Goal: Task Accomplishment & Management: Use online tool/utility

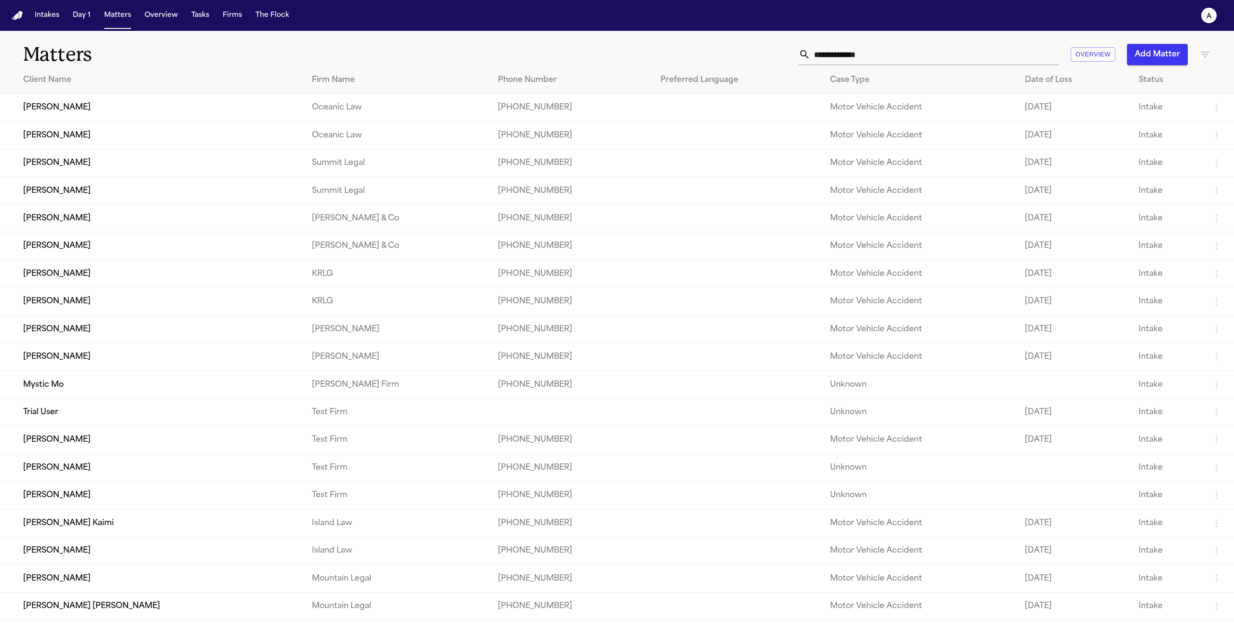
click at [145, 398] on td "Mystic Mo" at bounding box center [152, 384] width 304 height 27
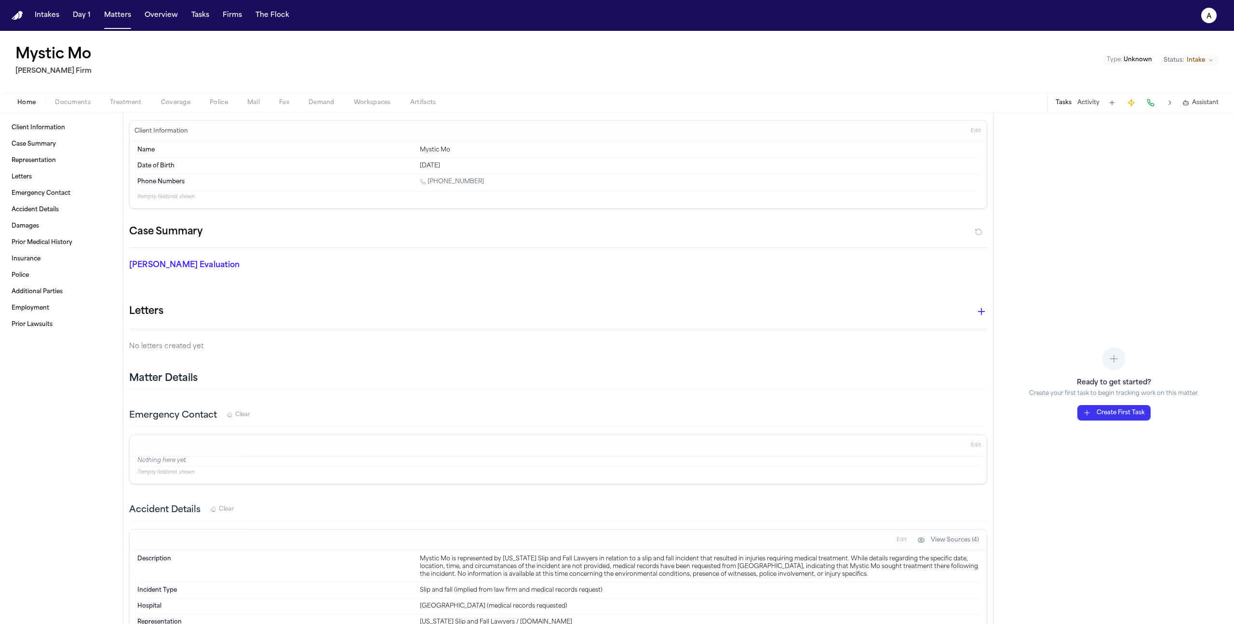
click at [128, 104] on span "Treatment" at bounding box center [126, 103] width 32 height 8
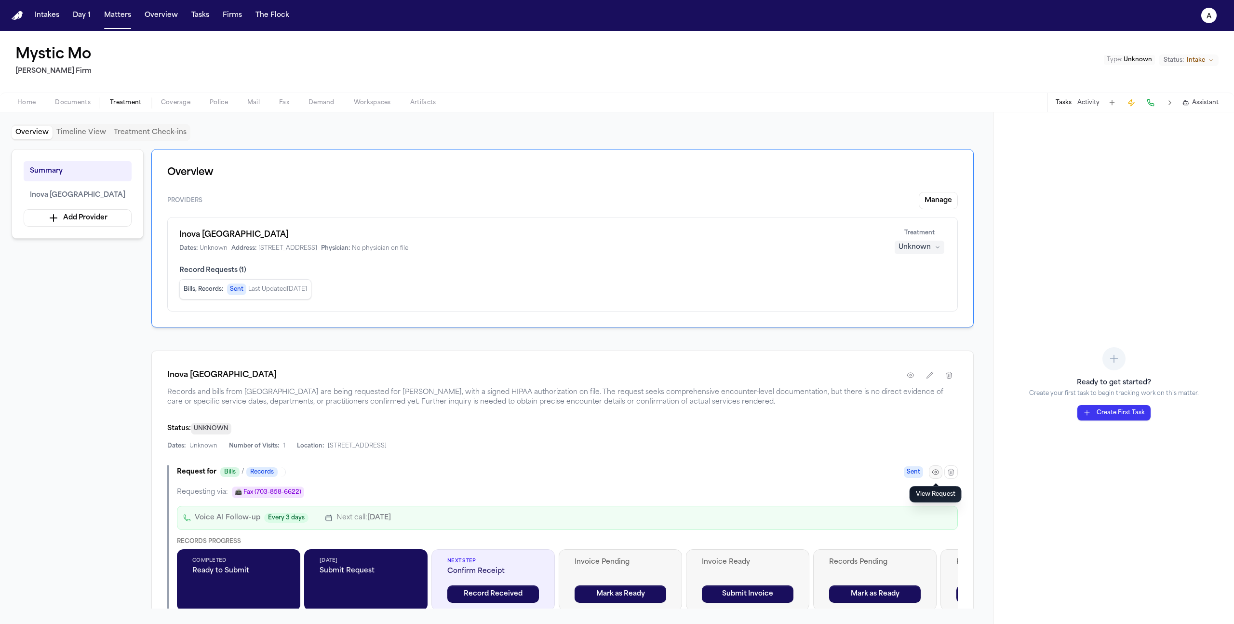
click at [935, 467] on button "button" at bounding box center [935, 471] width 13 height 13
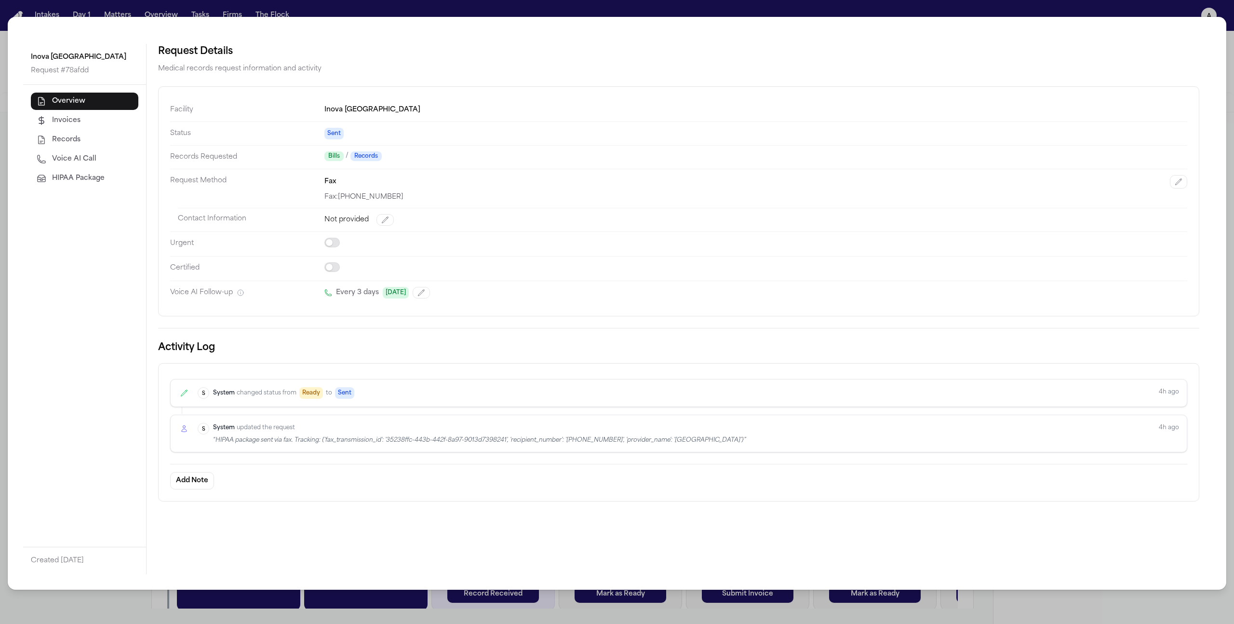
click at [93, 185] on button "HIPAA Package" at bounding box center [84, 178] width 107 height 17
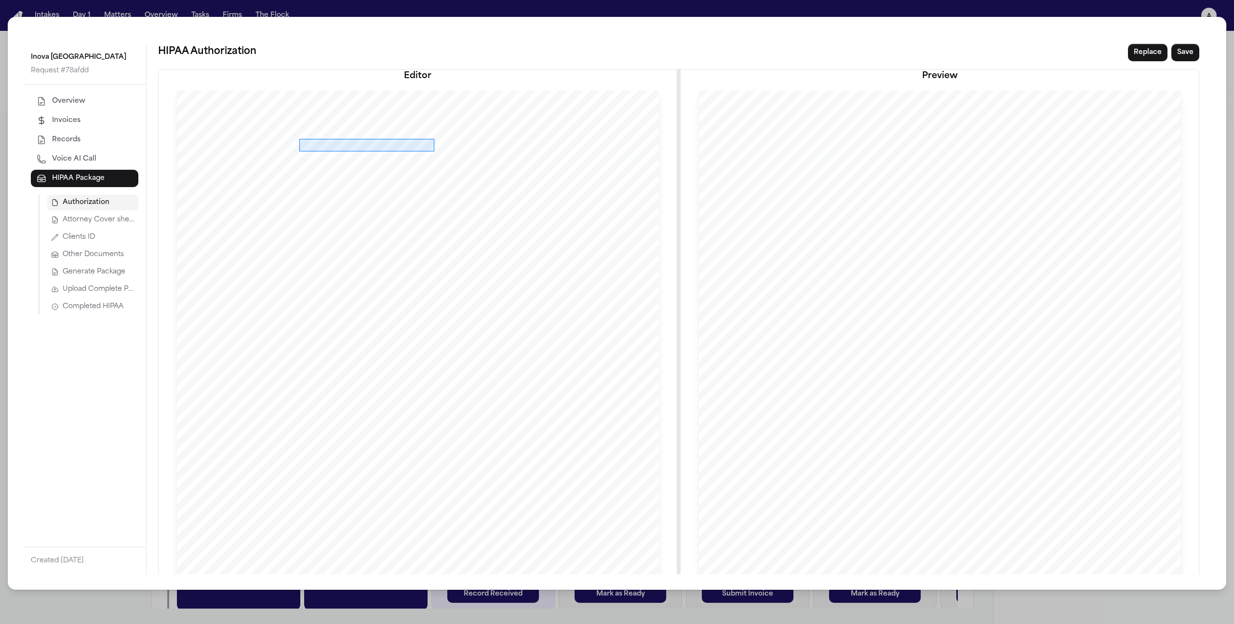
drag, startPoint x: 299, startPoint y: 138, endPoint x: 434, endPoint y: 151, distance: 135.5
click at [434, 151] on div at bounding box center [418, 403] width 482 height 624
click at [482, 173] on button "Select a variable..." at bounding box center [502, 176] width 116 height 17
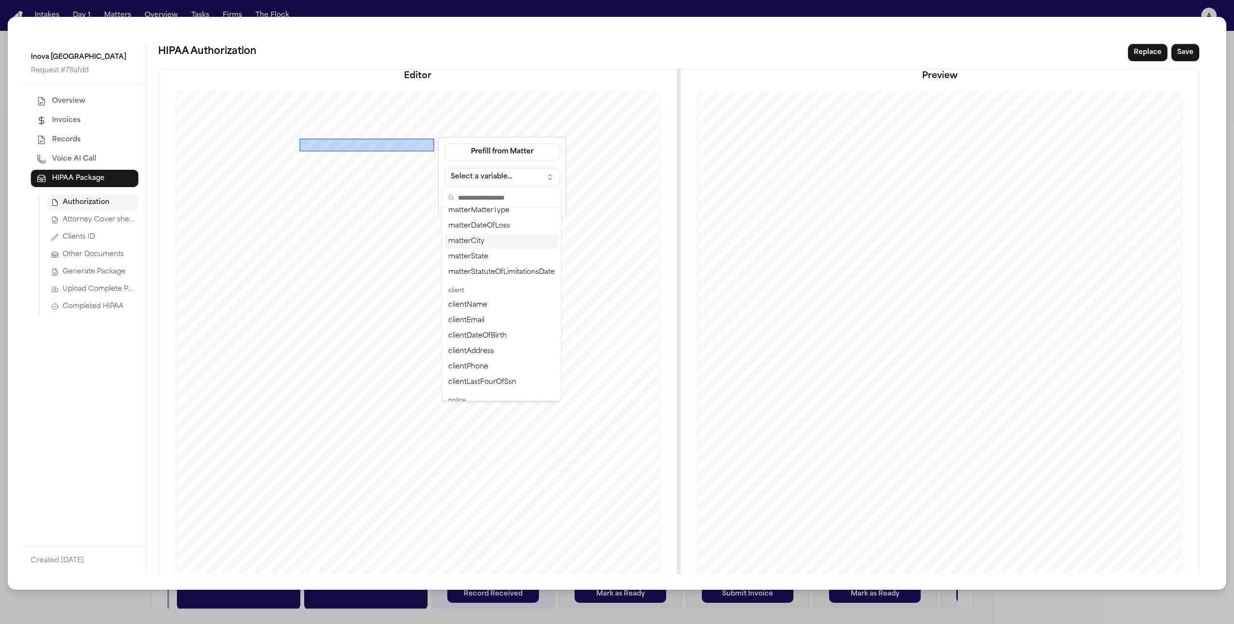
scroll to position [99, 0]
click at [474, 311] on div "clientName" at bounding box center [501, 305] width 115 height 15
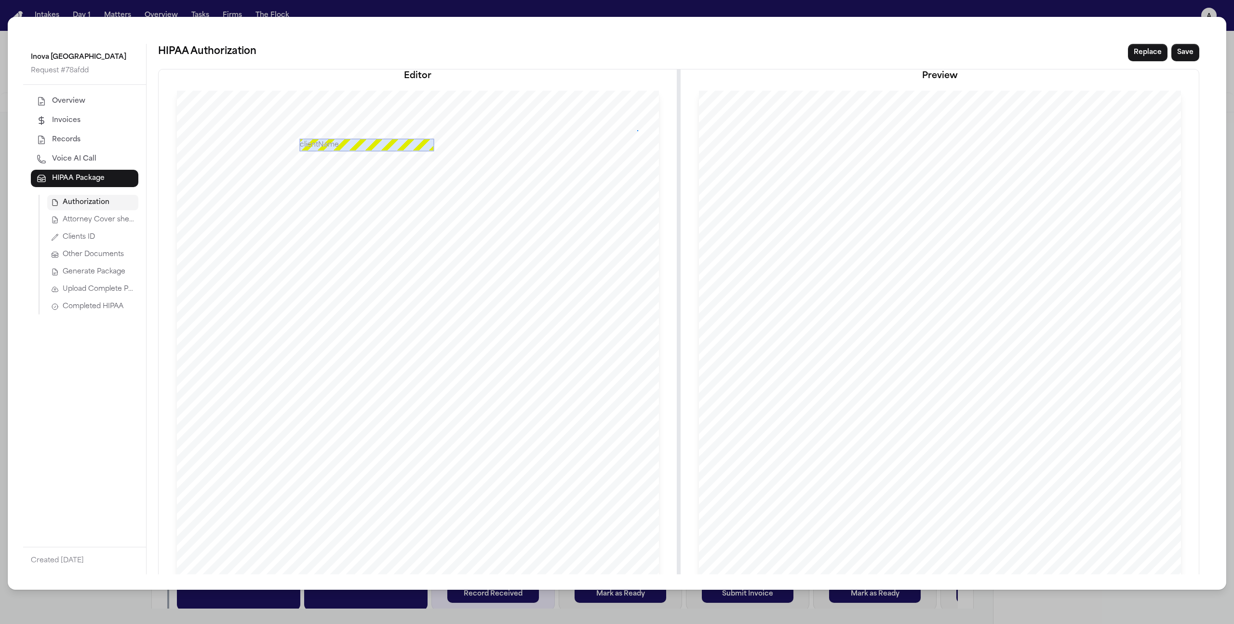
click at [637, 130] on div at bounding box center [418, 403] width 482 height 624
click at [1191, 51] on button "Save" at bounding box center [1185, 52] width 28 height 17
click at [105, 220] on span "Attorney Cover sheet" at bounding box center [99, 220] width 72 height 10
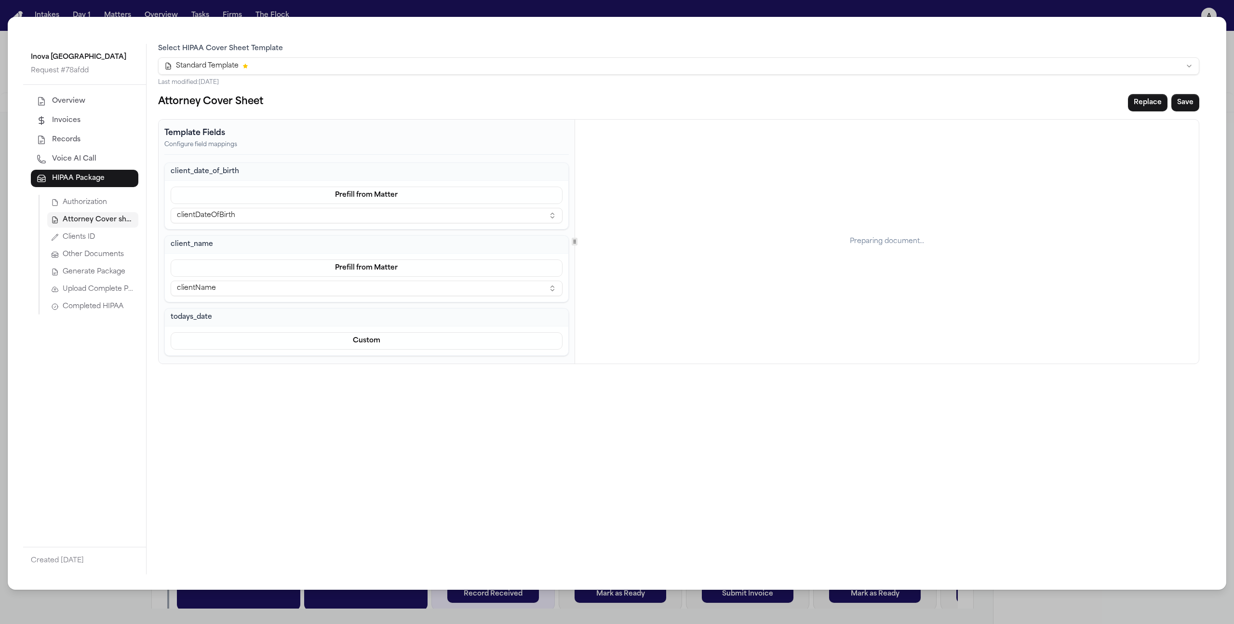
click at [105, 206] on span "Authorization" at bounding box center [85, 203] width 44 height 10
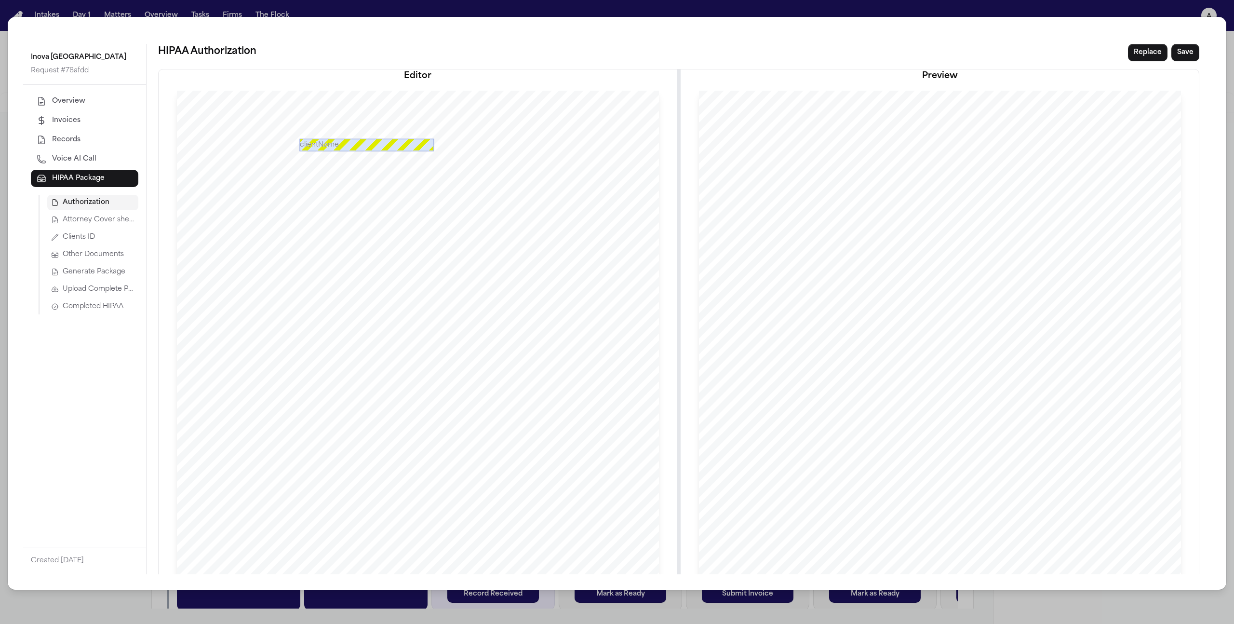
click at [93, 227] on button "Attorney Cover sheet" at bounding box center [92, 219] width 91 height 15
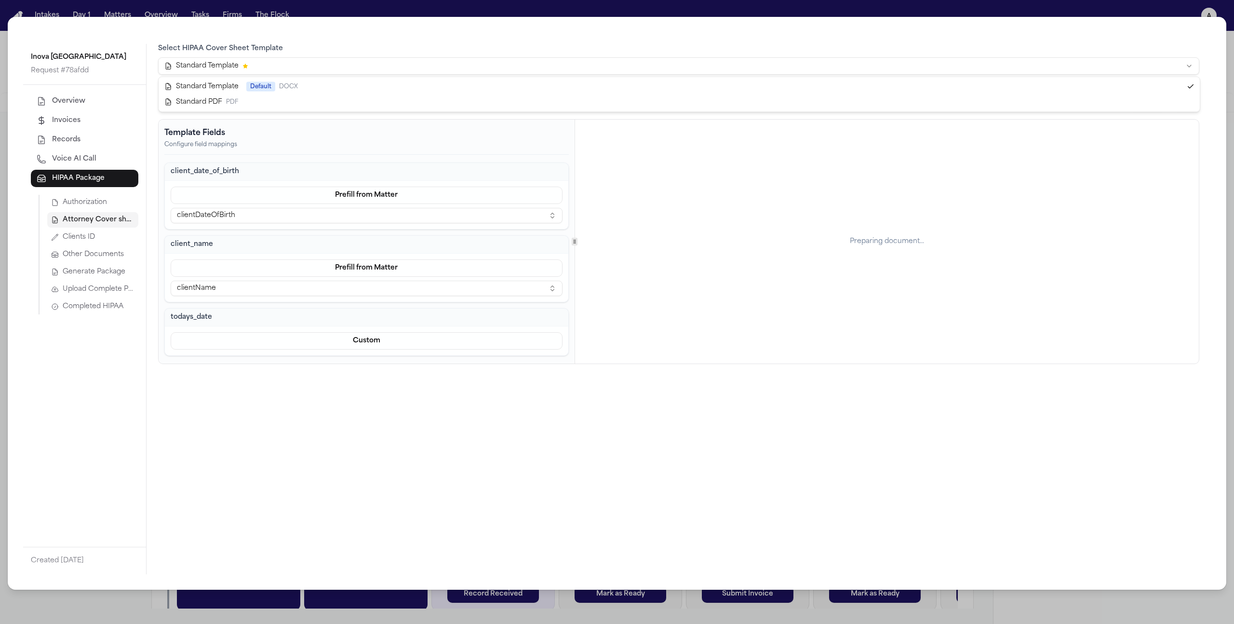
click at [274, 71] on html "Intakes Day 1 Matters Overview Tasks Firms The Flock a Mystic Mo Finch Firm Typ…" at bounding box center [617, 312] width 1234 height 624
click at [405, 63] on html "Intakes Day 1 Matters Overview Tasks Firms The Flock a Mystic Mo Finch Firm Typ…" at bounding box center [617, 312] width 1234 height 624
click at [100, 234] on button "Clients ID" at bounding box center [92, 236] width 91 height 15
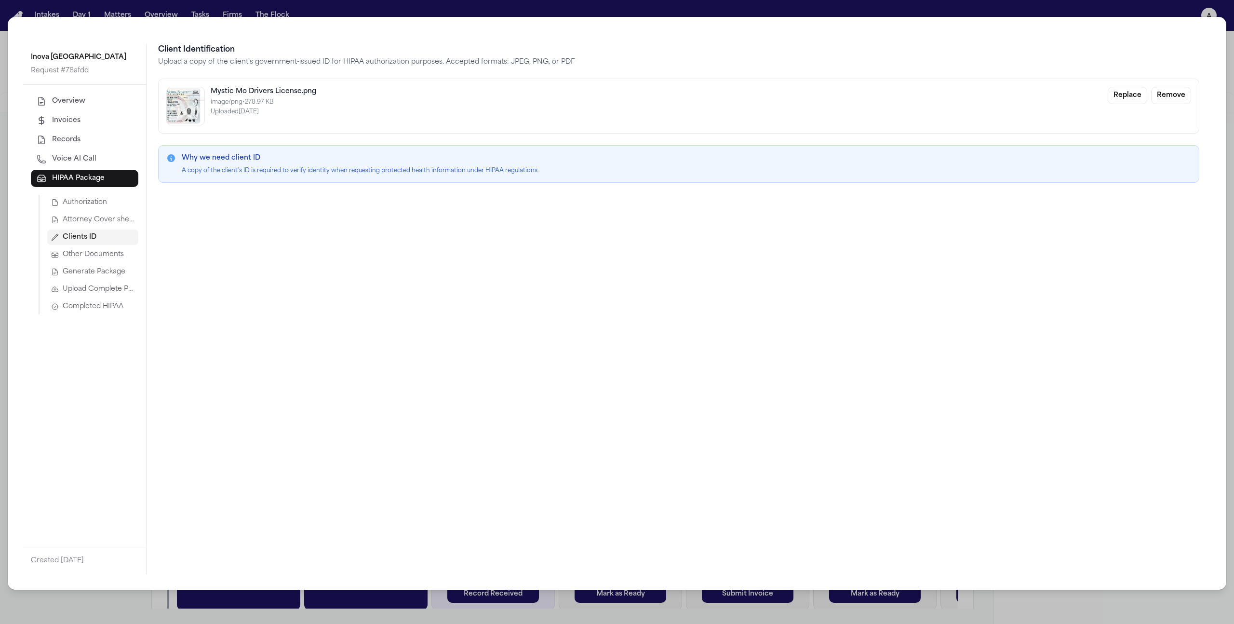
click at [104, 223] on span "Attorney Cover sheet" at bounding box center [99, 220] width 72 height 10
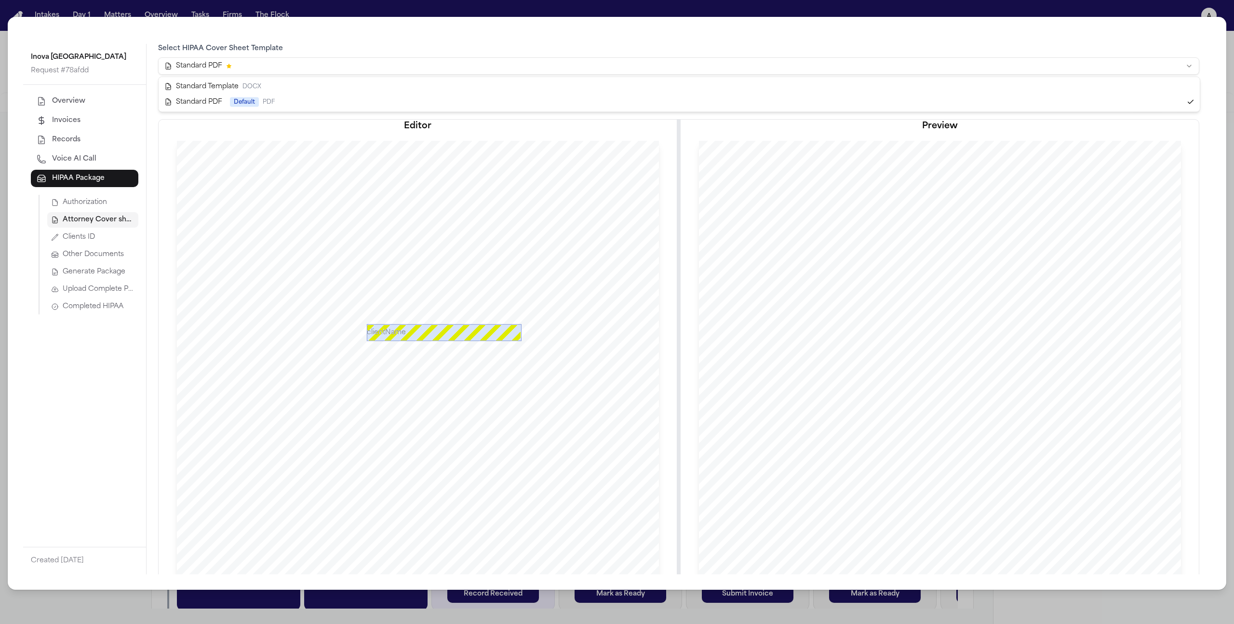
click at [322, 63] on html "Intakes Day 1 Matters Overview Tasks Firms The Flock a Mystic Mo Finch Firm Typ…" at bounding box center [617, 312] width 1234 height 624
click at [219, 70] on html "Intakes Day 1 Matters Overview Tasks Firms The Flock a Mystic Mo Finch Firm Typ…" at bounding box center [617, 312] width 1234 height 624
click at [57, 240] on icon "button" at bounding box center [55, 237] width 8 height 8
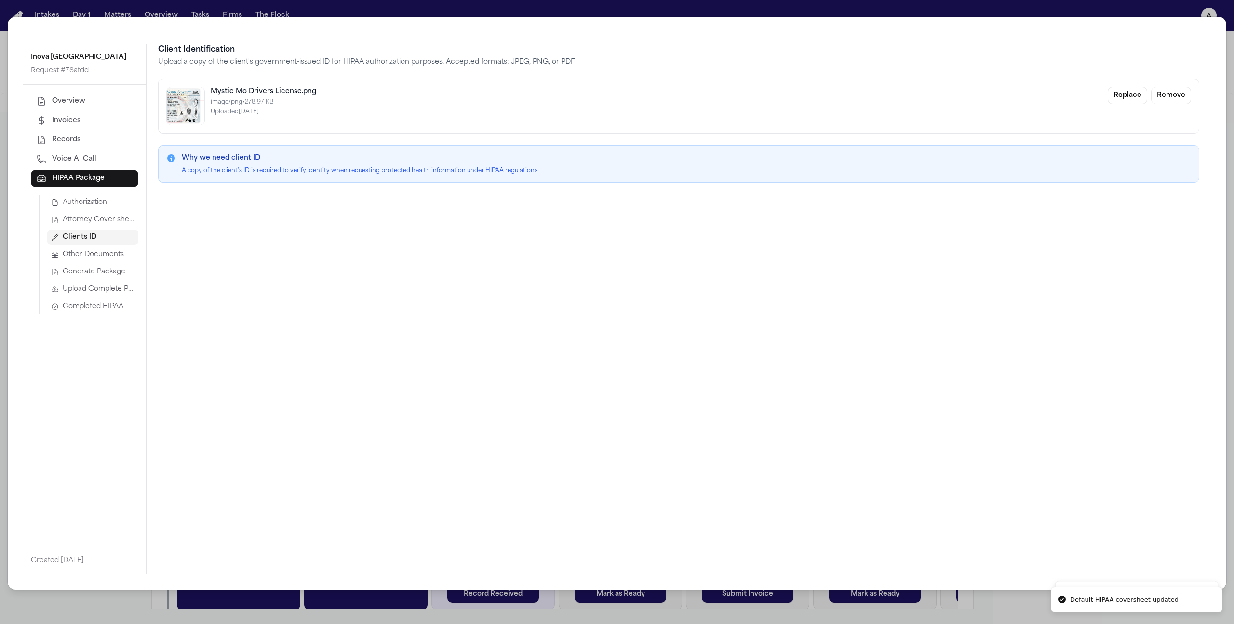
click at [70, 221] on span "Attorney Cover sheet" at bounding box center [99, 220] width 72 height 10
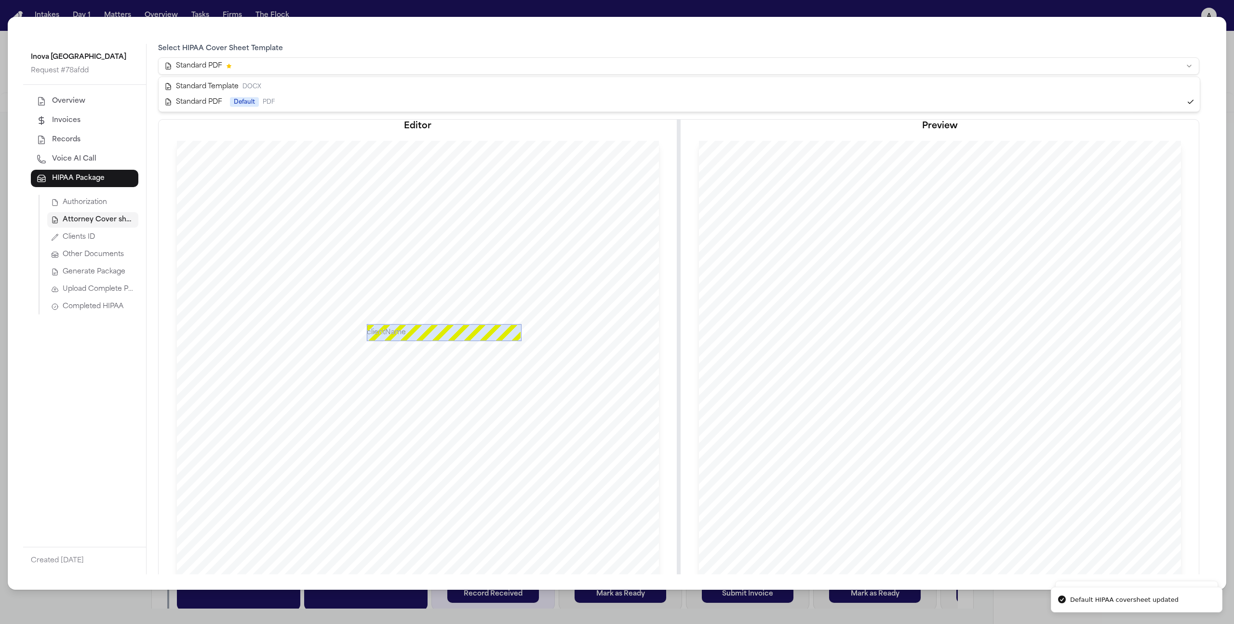
click at [251, 66] on html "Default HIPAA coversheet updated Default template updated Intakes Day 1 Matters…" at bounding box center [617, 312] width 1234 height 624
click at [94, 234] on span "Clients ID" at bounding box center [79, 237] width 32 height 10
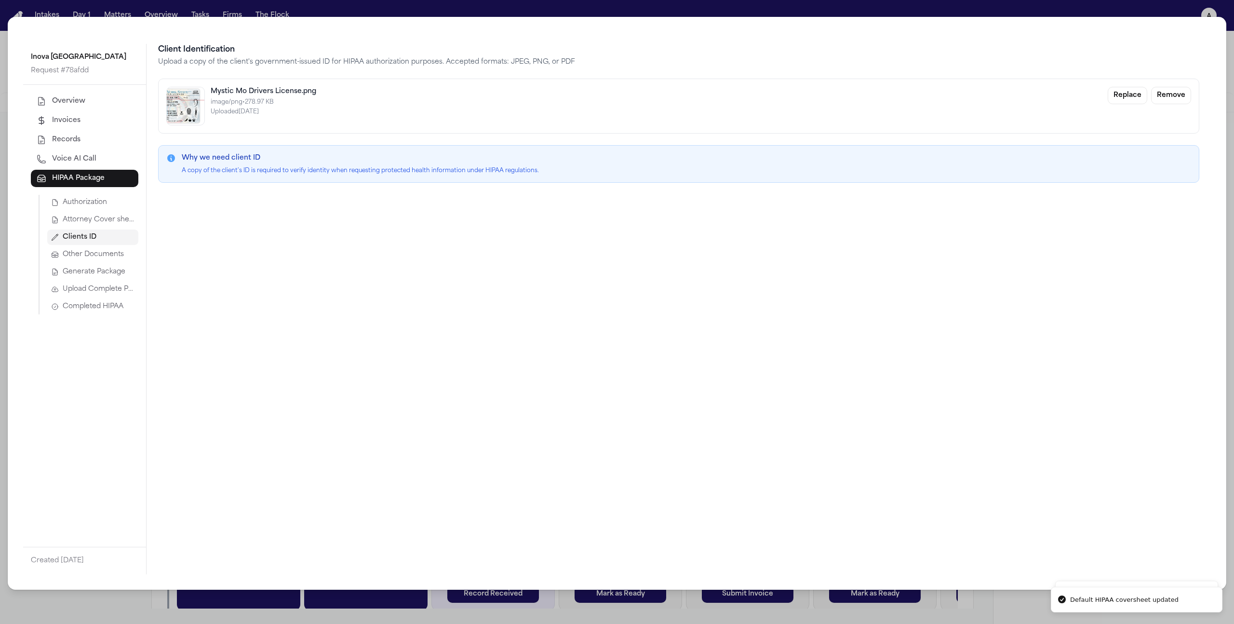
click at [98, 215] on span "Attorney Cover sheet" at bounding box center [99, 220] width 72 height 10
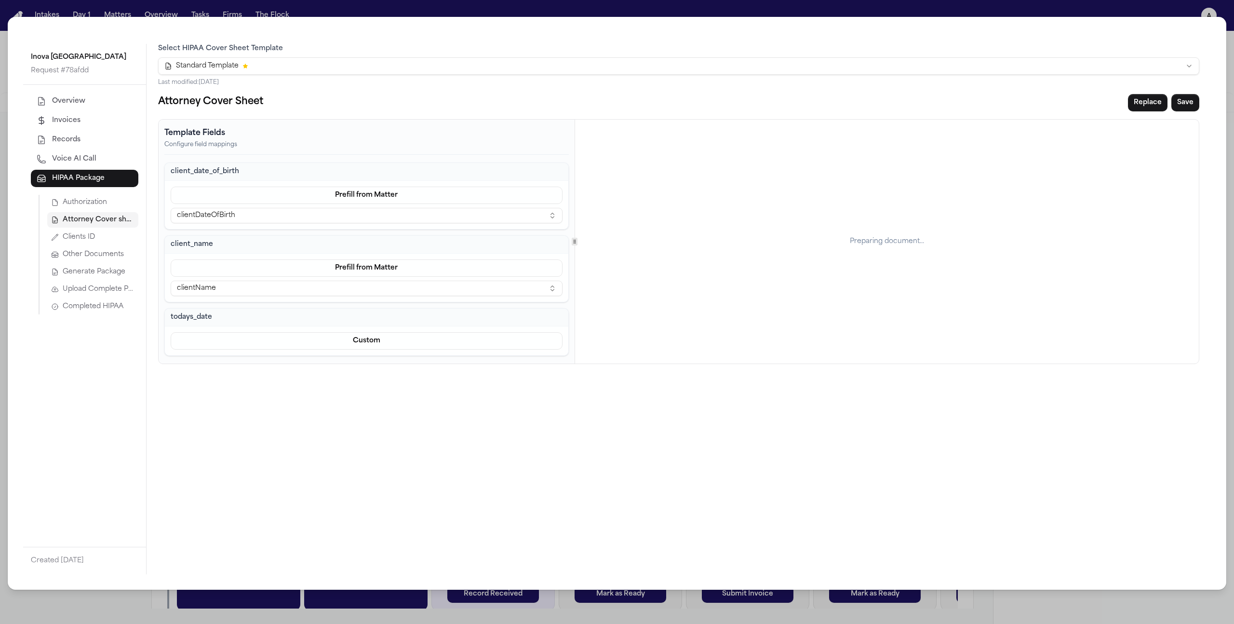
click at [240, 71] on html "Intakes Day 1 Matters Overview Tasks Firms The Flock a Mystic Mo Finch Firm Typ…" at bounding box center [617, 312] width 1234 height 624
click at [269, 55] on div "Select HIPAA Cover Sheet Template Standard PDF Last modified: 9/2/2025" at bounding box center [678, 65] width 1041 height 42
click at [267, 68] on html "Default HIPAA coversheet updated Default template updated Intakes Day 1 Matters…" at bounding box center [617, 312] width 1234 height 624
click at [278, 62] on html "Default HIPAA coversheet updated Default template updated Default HIPAA coversh…" at bounding box center [617, 312] width 1234 height 624
click at [280, 63] on html "Default HIPAA coversheet updated Default template updated Default HIPAA coversh…" at bounding box center [617, 312] width 1234 height 624
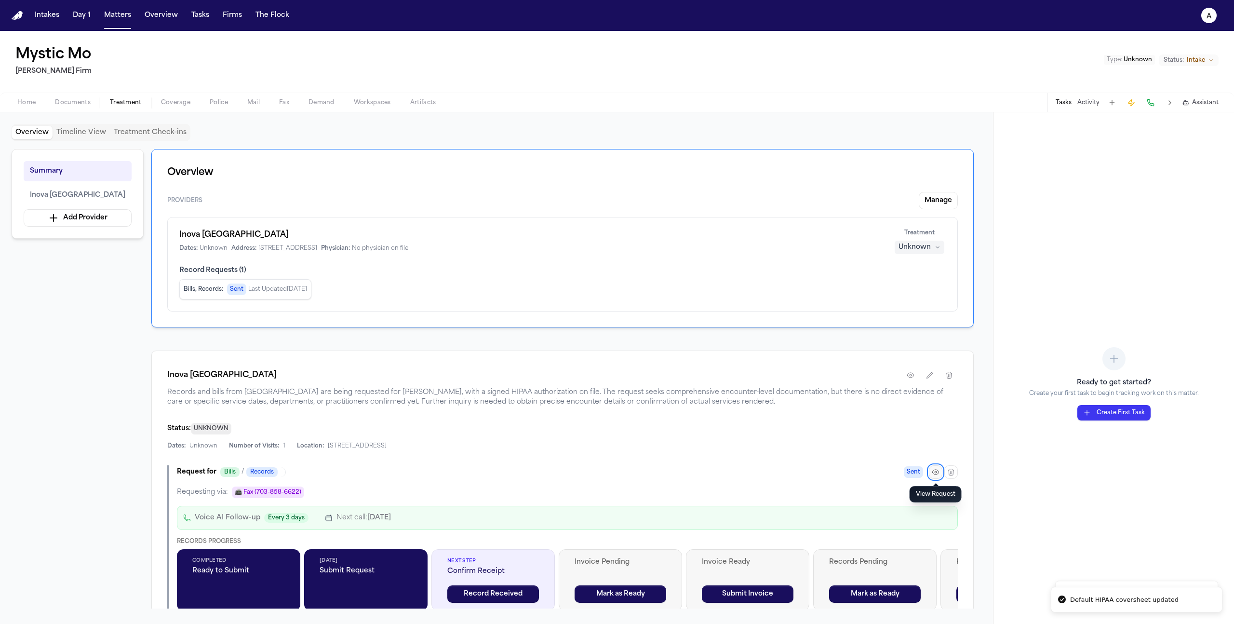
click at [933, 475] on icon "button" at bounding box center [936, 472] width 8 height 8
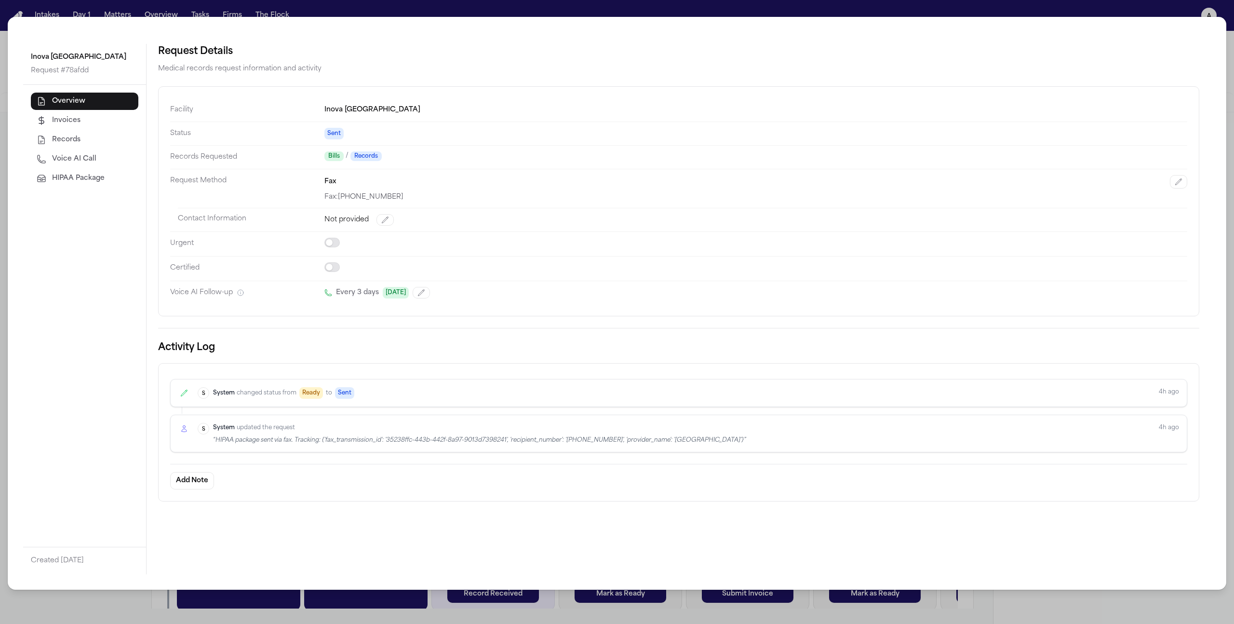
click at [89, 183] on span "HIPAA Package" at bounding box center [78, 178] width 53 height 10
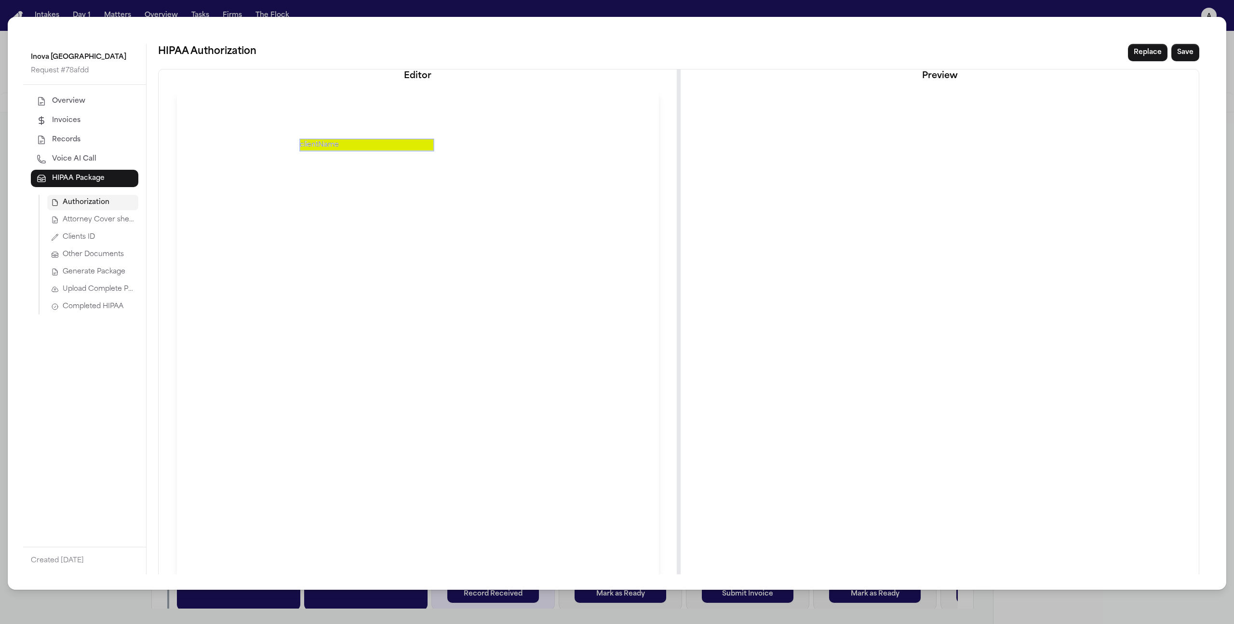
click at [106, 218] on span "Attorney Cover sheet" at bounding box center [99, 220] width 72 height 10
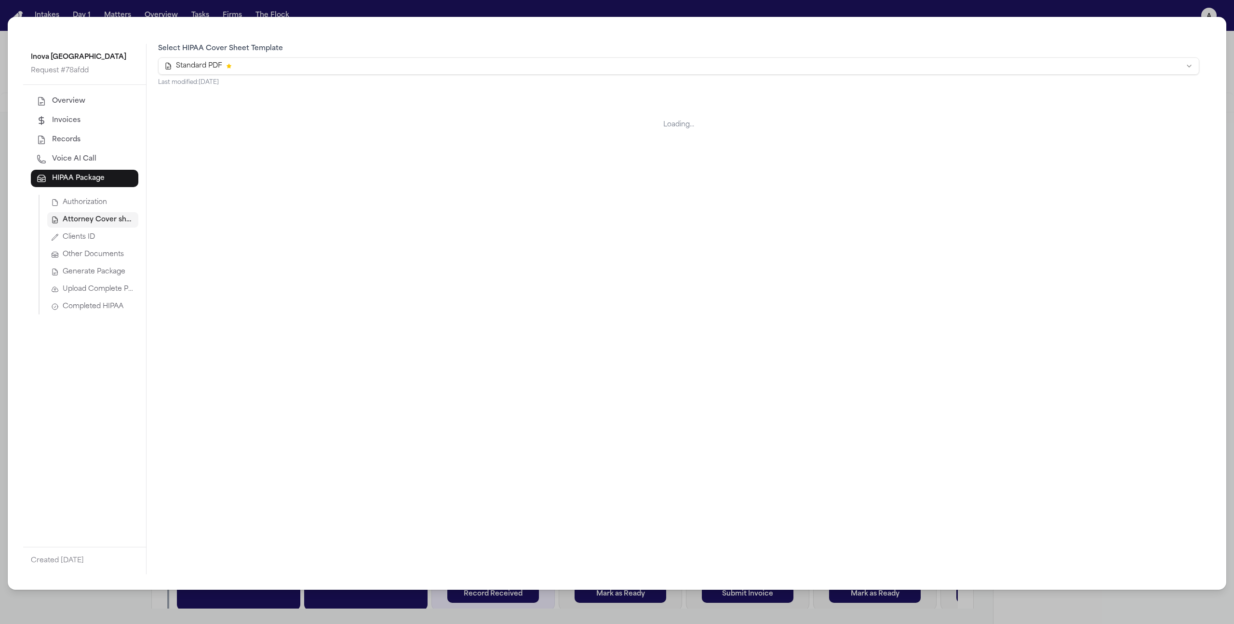
click at [288, 69] on html "Intakes Day 1 Matters Overview Tasks Firms The Flock a Mystic Mo Finch Firm Typ…" at bounding box center [617, 312] width 1234 height 624
click at [349, 32] on html "Intakes Day 1 Matters Overview Tasks Firms The Flock a Mystic Mo Finch Firm Typ…" at bounding box center [617, 312] width 1234 height 624
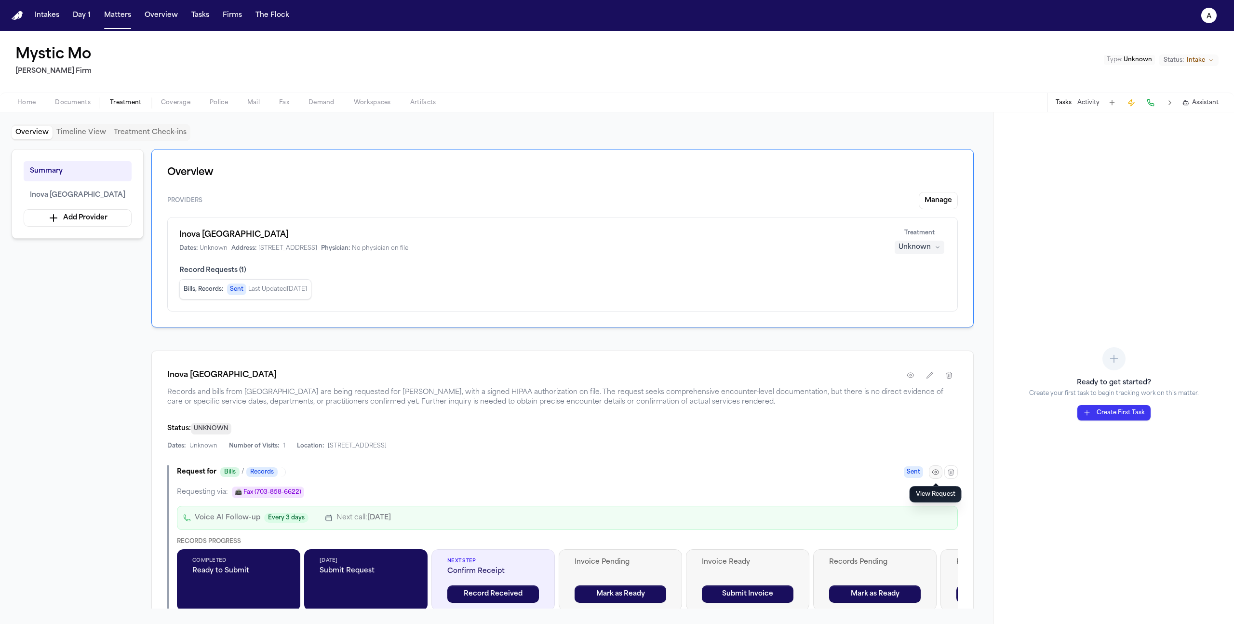
click at [935, 471] on icon "button" at bounding box center [936, 472] width 8 height 8
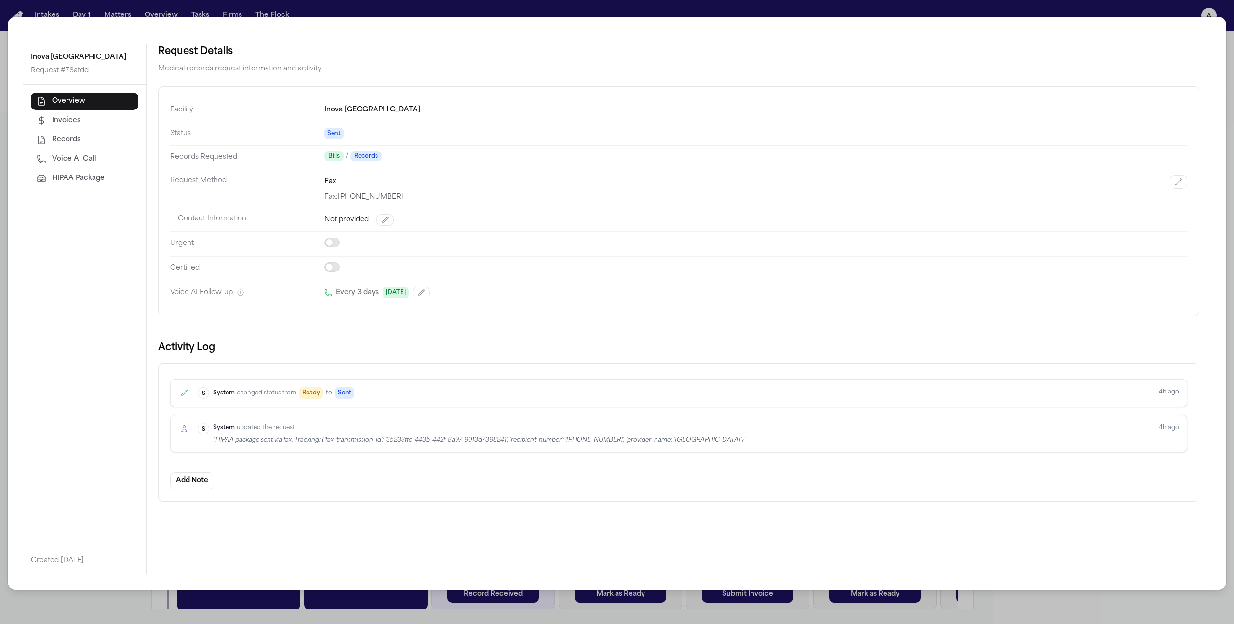
click at [99, 168] on div "Overview Invoices Records Voice AI Call HIPAA Package" at bounding box center [84, 140] width 107 height 94
click at [97, 176] on span "HIPAA Package" at bounding box center [78, 178] width 53 height 10
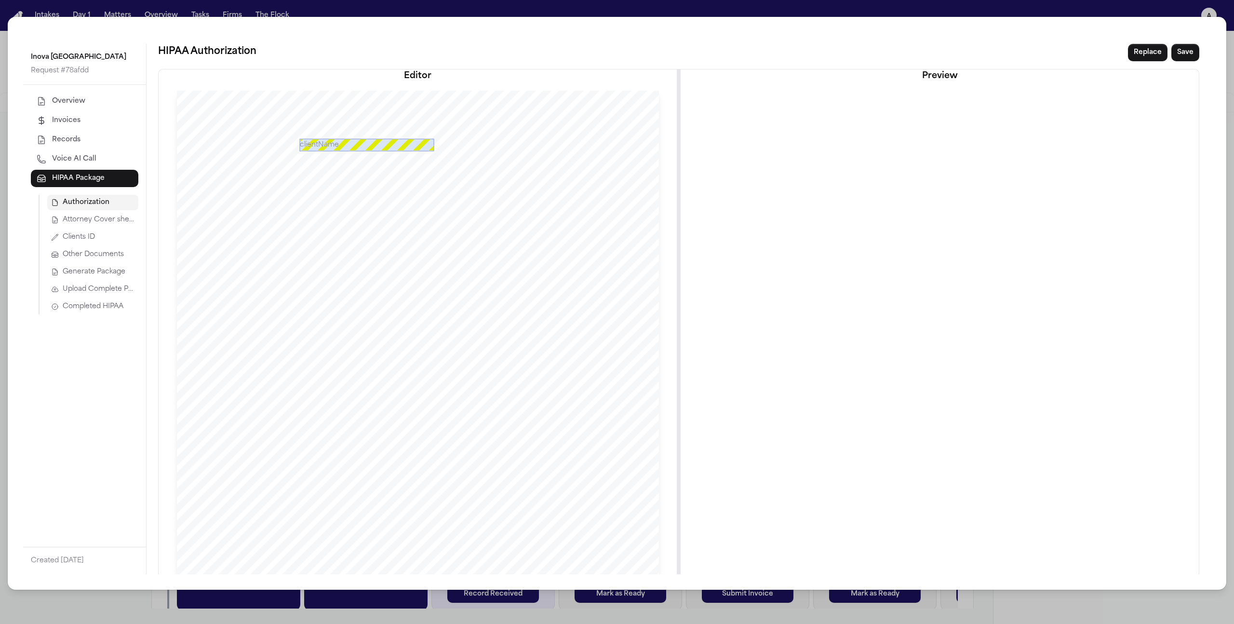
click at [112, 221] on span "Attorney Cover sheet" at bounding box center [99, 220] width 72 height 10
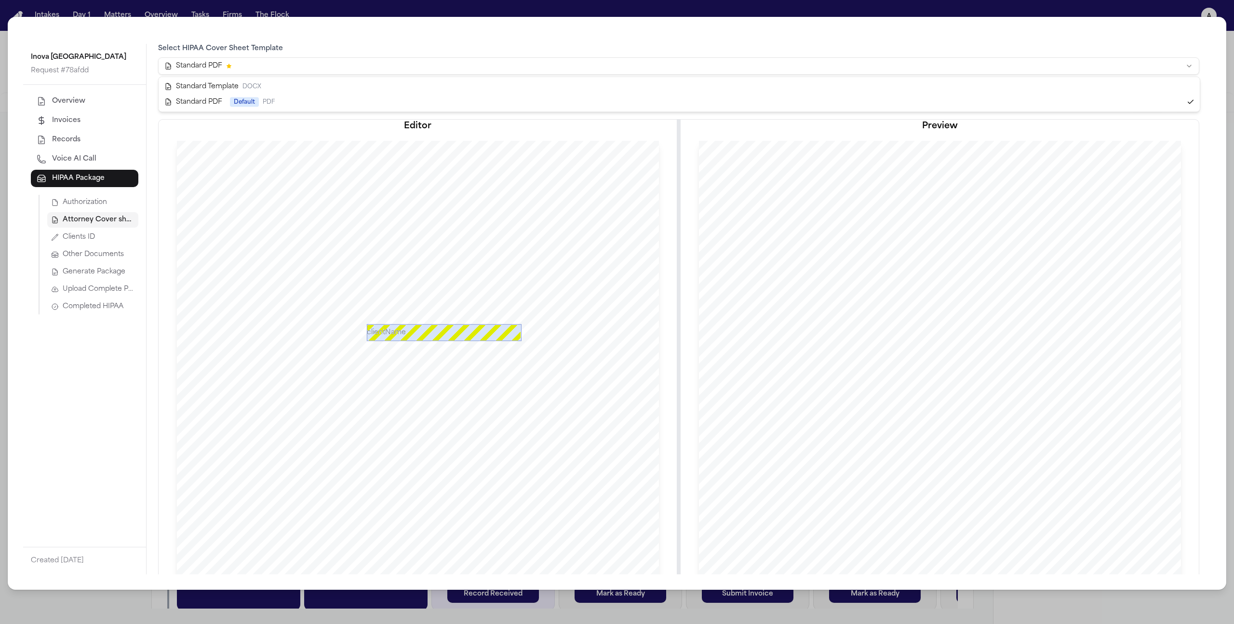
click at [339, 67] on html "Intakes Day 1 Matters Overview Tasks Firms The Flock a Mystic Mo Finch Firm Typ…" at bounding box center [617, 312] width 1234 height 624
click at [295, 63] on html "Default HIPAA coversheet updated Default template updated Intakes Day 1 Matters…" at bounding box center [617, 312] width 1234 height 624
click at [307, 41] on html "Default HIPAA coversheet updated Default template updated Intakes Day 1 Matters…" at bounding box center [617, 312] width 1234 height 624
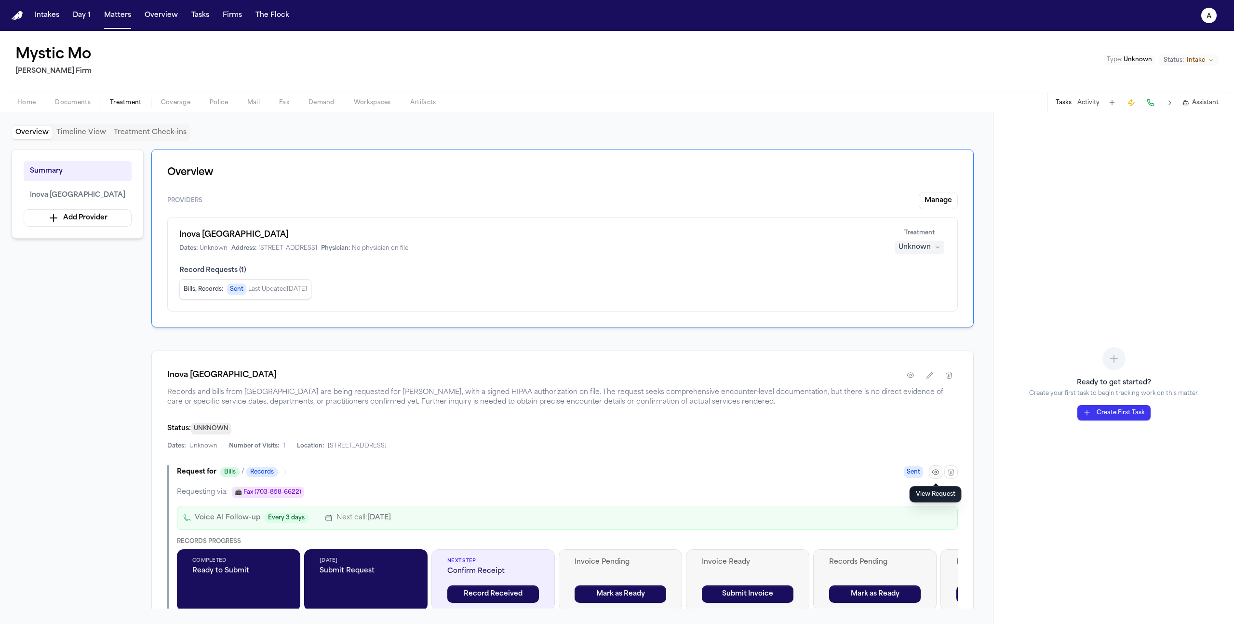
click at [933, 474] on icon "button" at bounding box center [936, 472] width 8 height 8
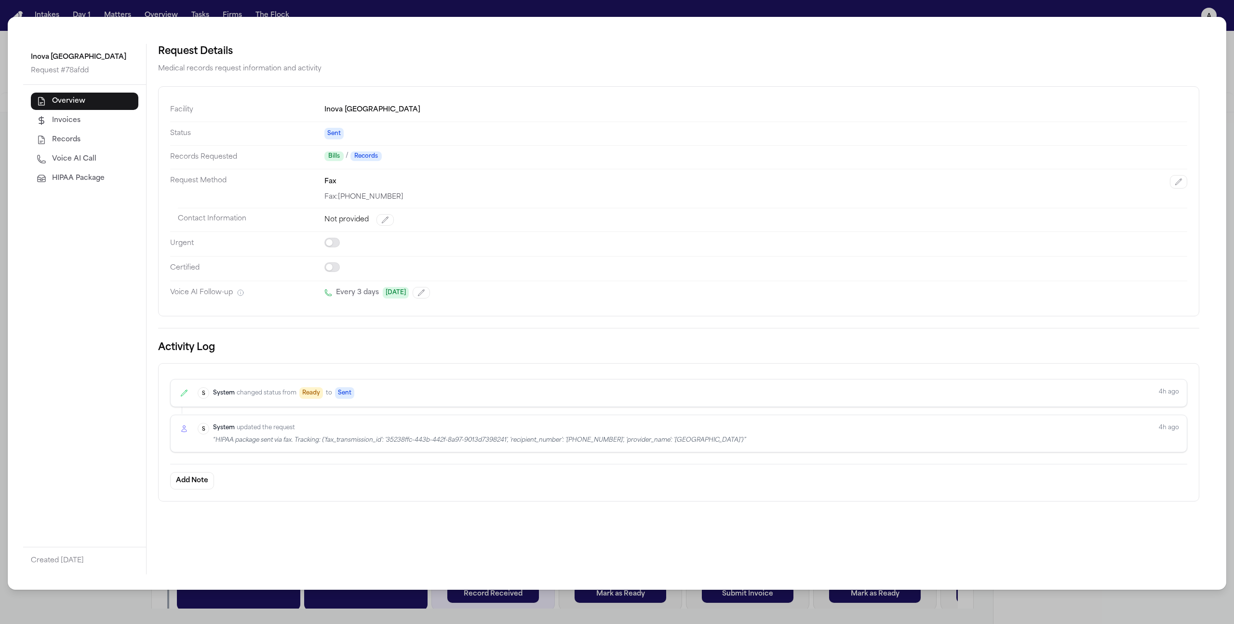
click at [104, 175] on button "HIPAA Package" at bounding box center [84, 178] width 107 height 17
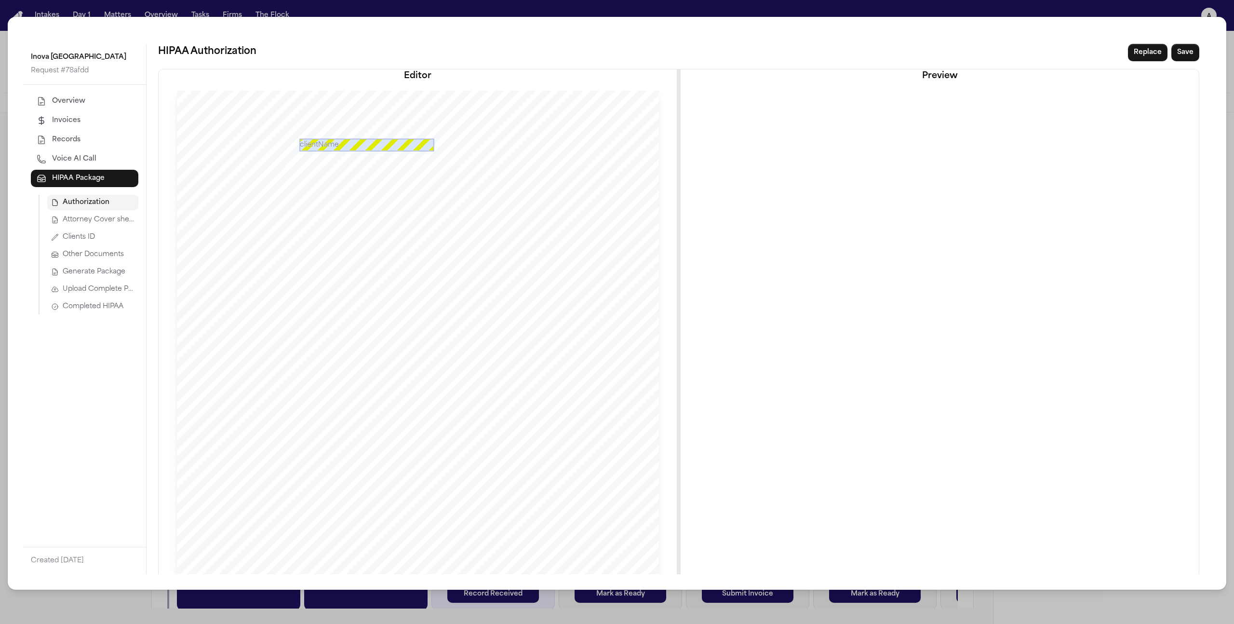
click at [118, 221] on span "Attorney Cover sheet" at bounding box center [99, 220] width 72 height 10
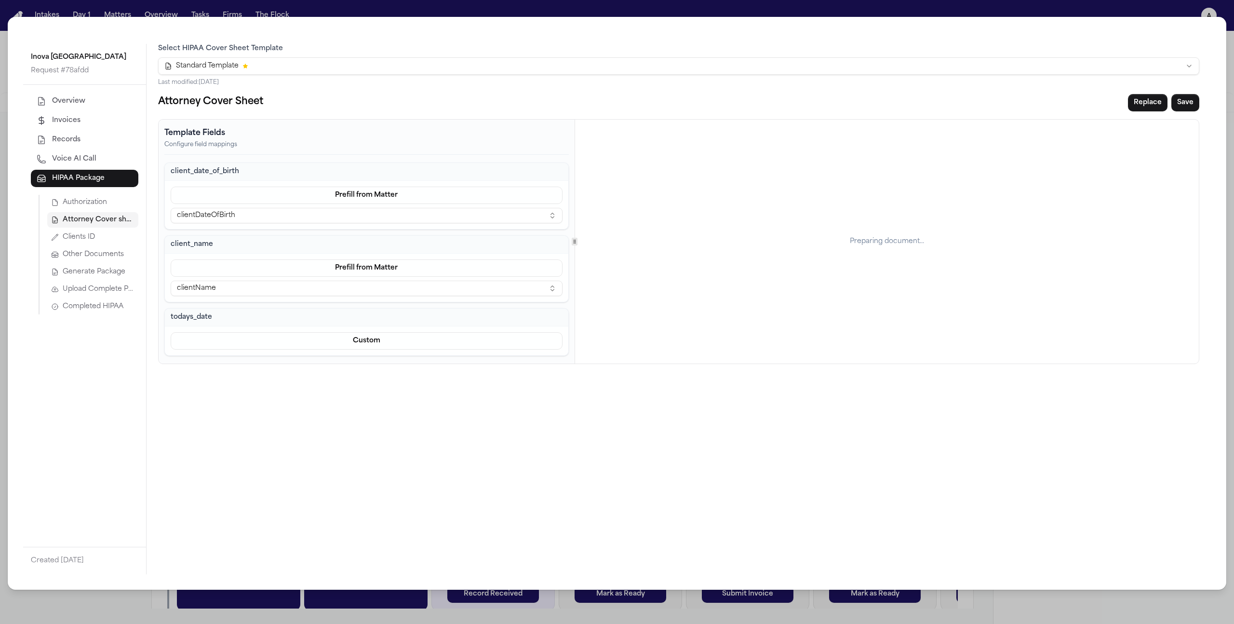
click at [384, 68] on html "Intakes Day 1 Matters Overview Tasks Firms The Flock a Mystic Mo Finch Firm Typ…" at bounding box center [617, 312] width 1234 height 624
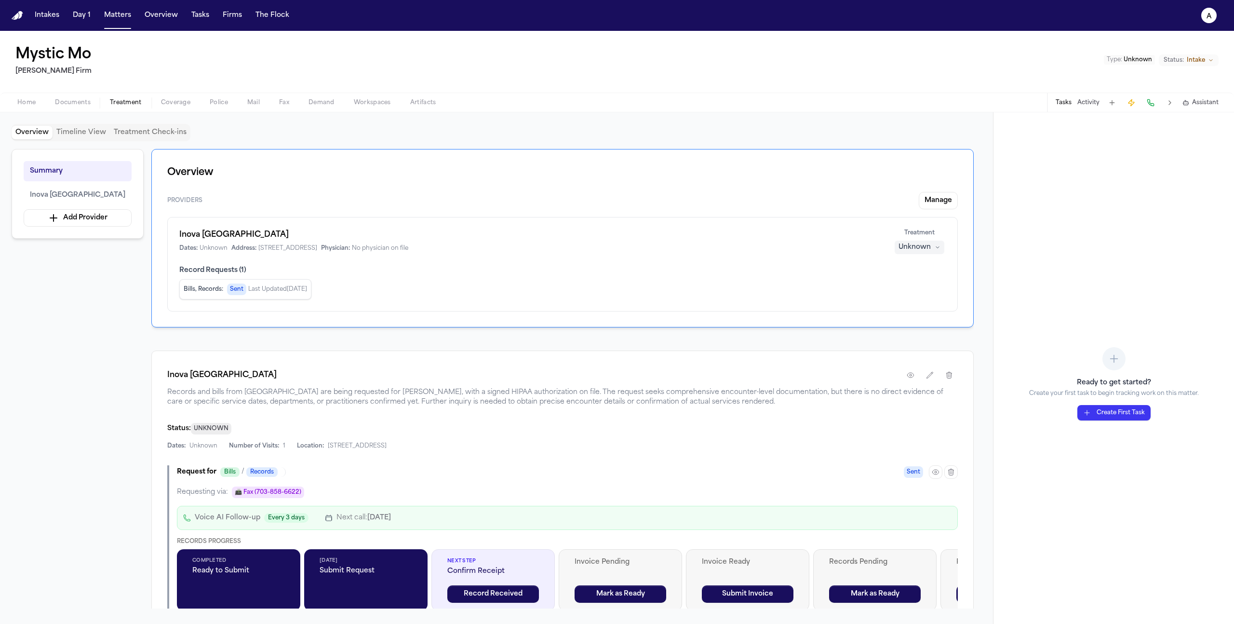
scroll to position [155, 0]
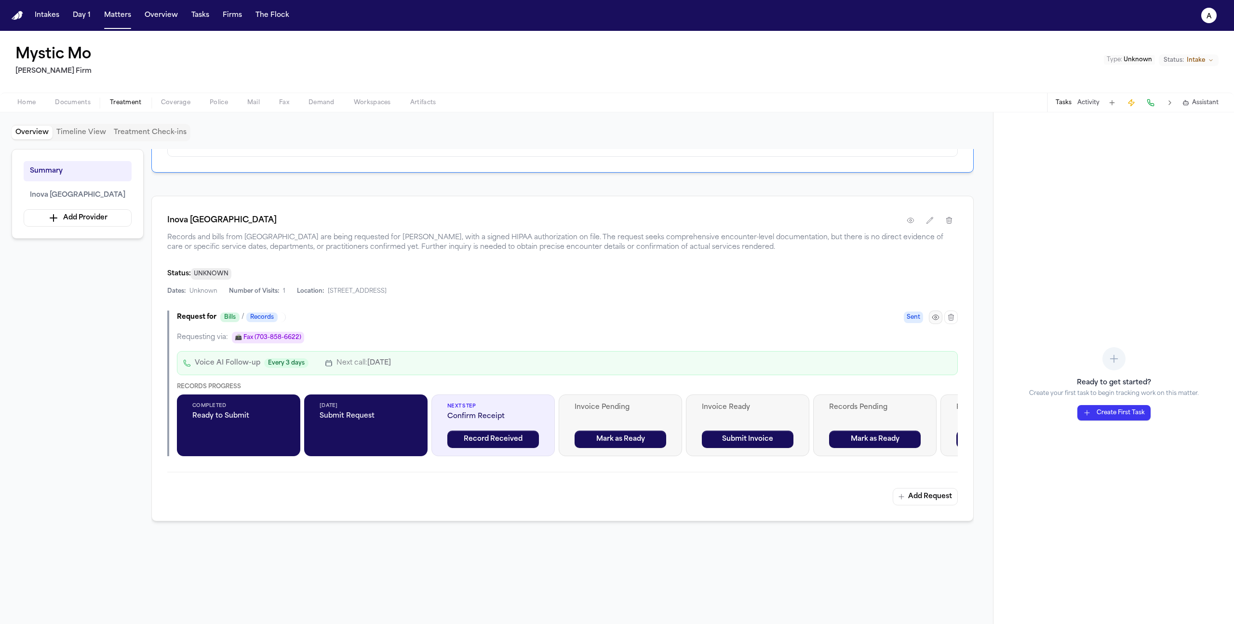
click at [936, 318] on icon "button" at bounding box center [936, 317] width 8 height 8
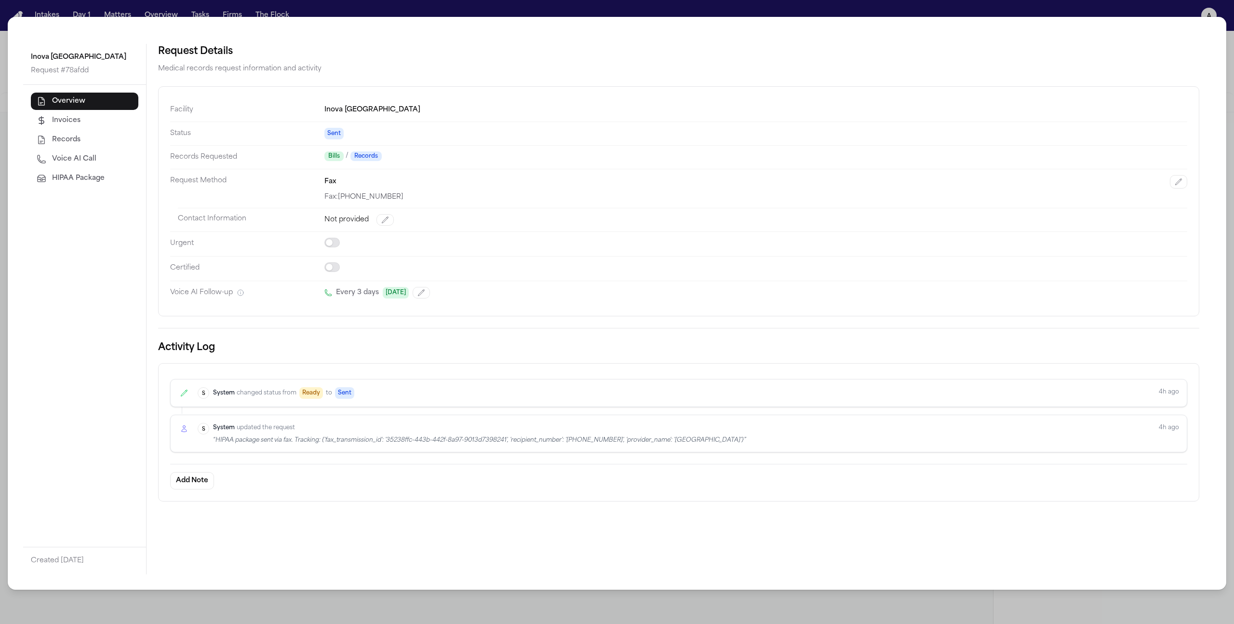
click at [101, 173] on span "HIPAA Package" at bounding box center [78, 178] width 53 height 10
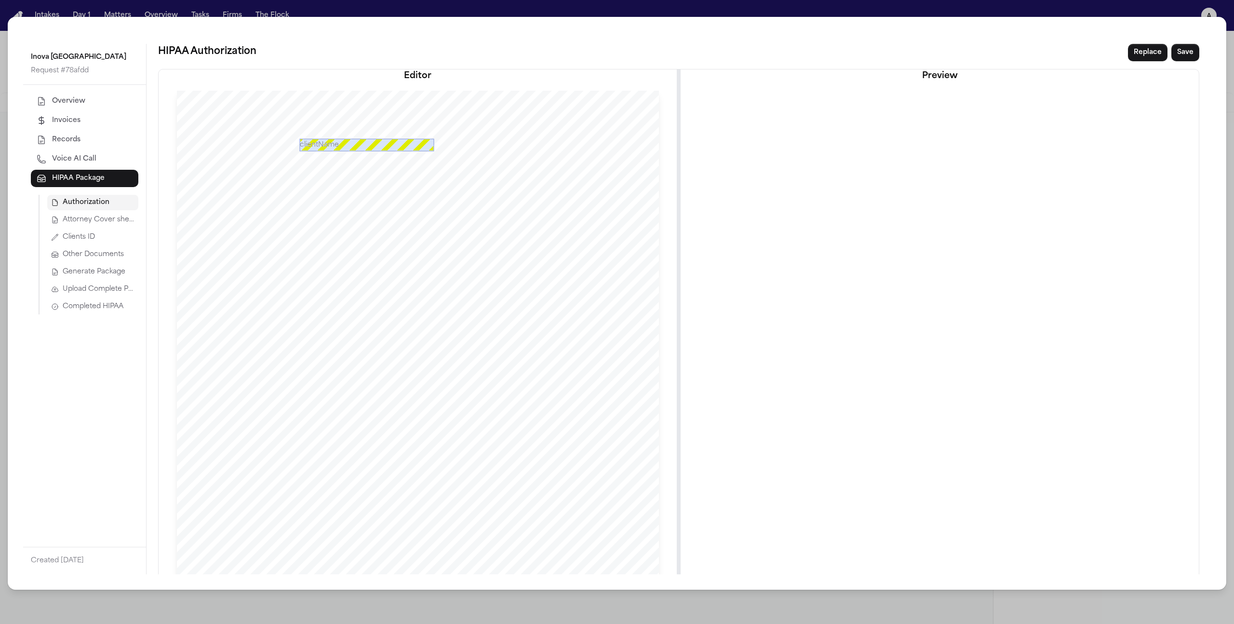
click at [116, 221] on span "Attorney Cover sheet" at bounding box center [99, 220] width 72 height 10
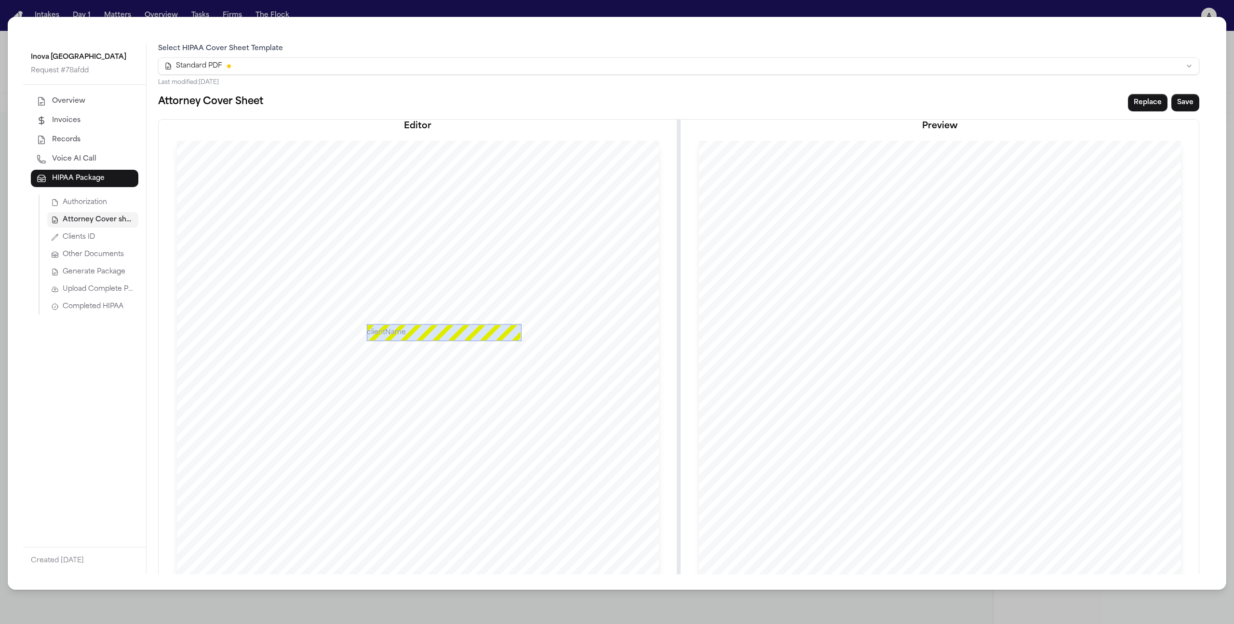
click at [352, 67] on html "Intakes Day 1 Matters Overview Tasks Firms The Flock a Mystic Mo Finch Firm Typ…" at bounding box center [617, 312] width 1234 height 624
click at [105, 240] on button "Clients ID" at bounding box center [92, 236] width 91 height 15
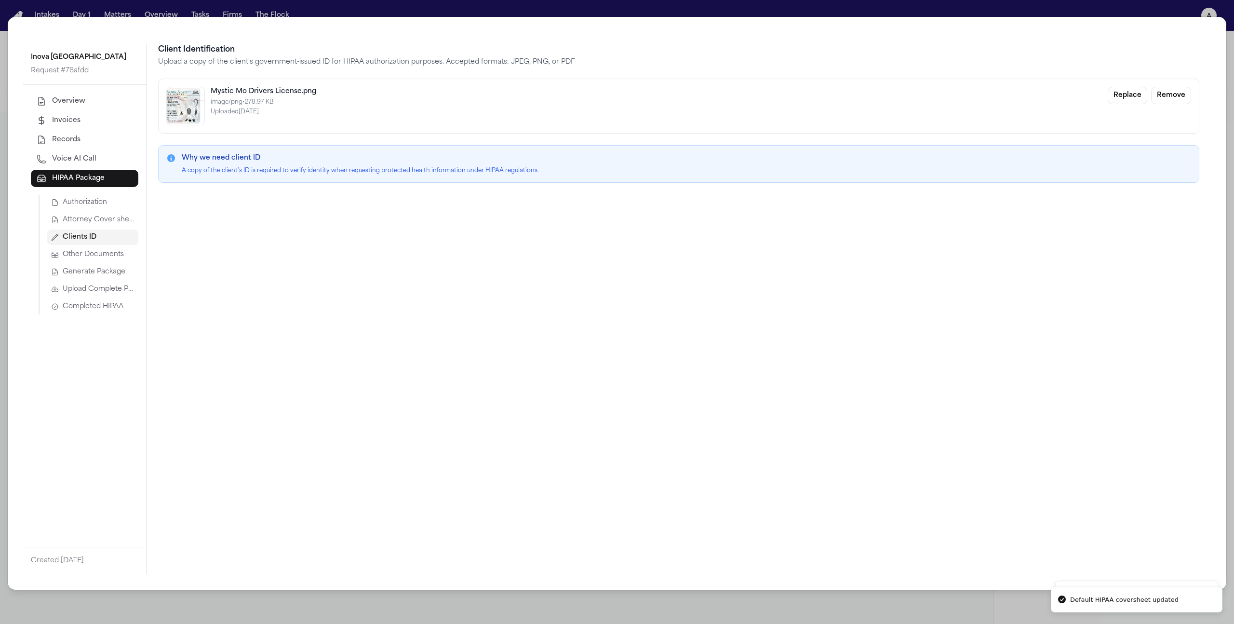
click at [107, 215] on span "Attorney Cover sheet" at bounding box center [99, 220] width 72 height 10
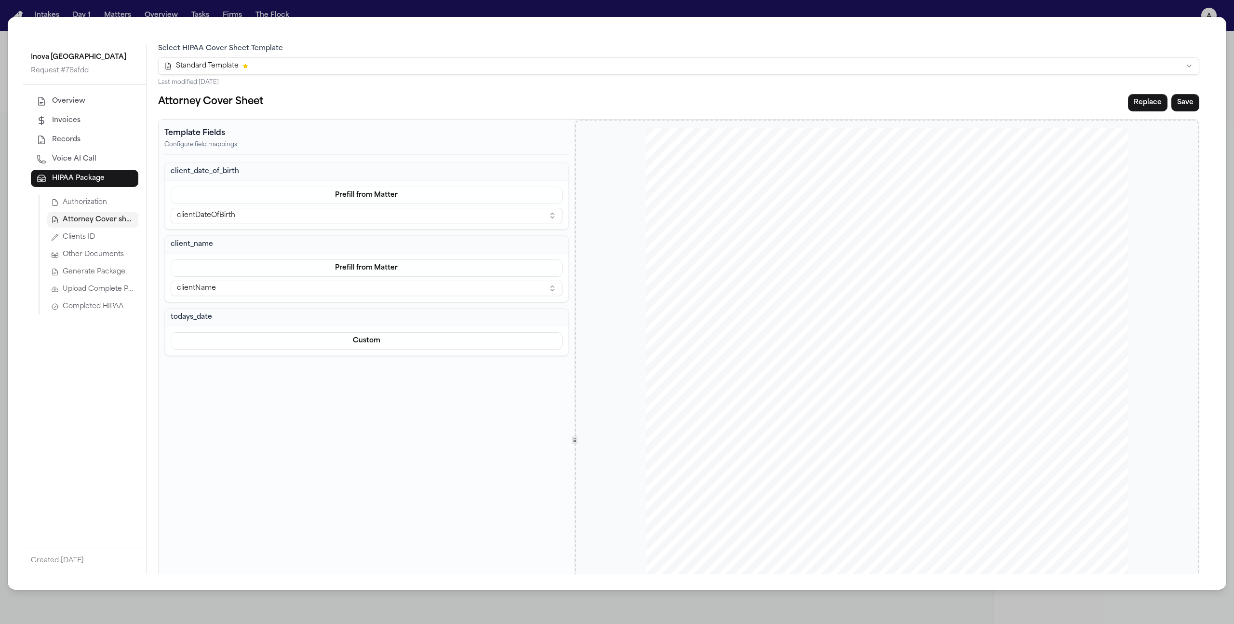
click at [750, 300] on div "www.FallLaw.com Offices Farmington Hills Grand Rapids {{ todays_date }} SENT FI…" at bounding box center [887, 440] width 482 height 624
click at [111, 276] on span "Generate Package" at bounding box center [94, 272] width 63 height 10
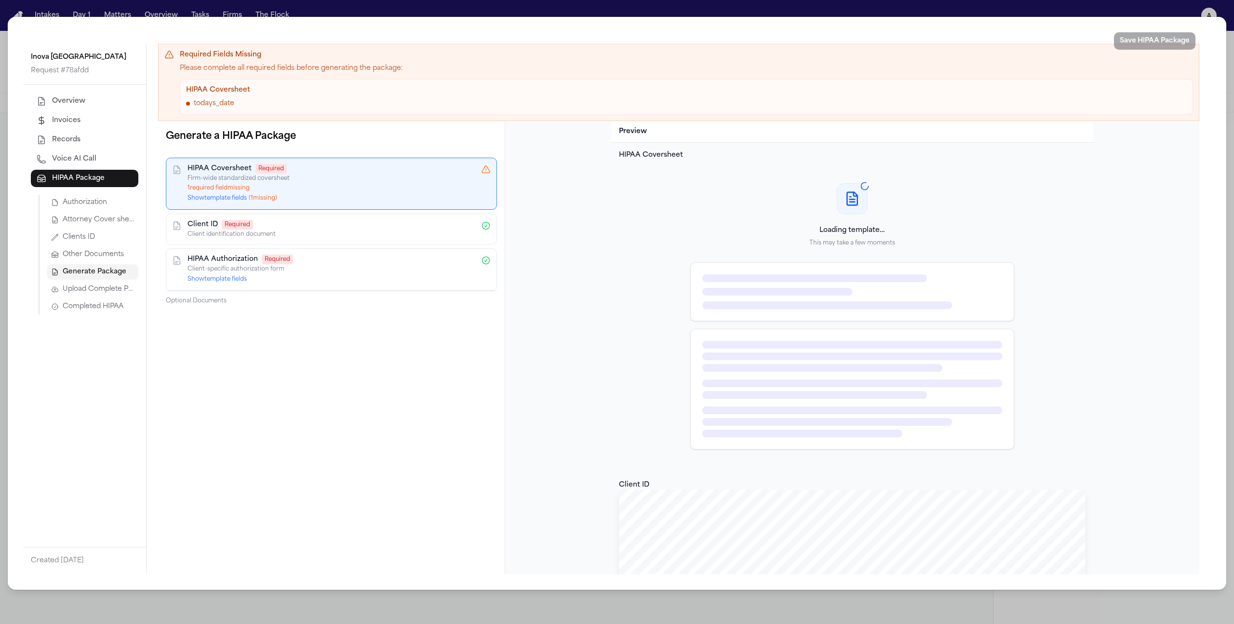
click at [97, 217] on span "Attorney Cover sheet" at bounding box center [99, 220] width 72 height 10
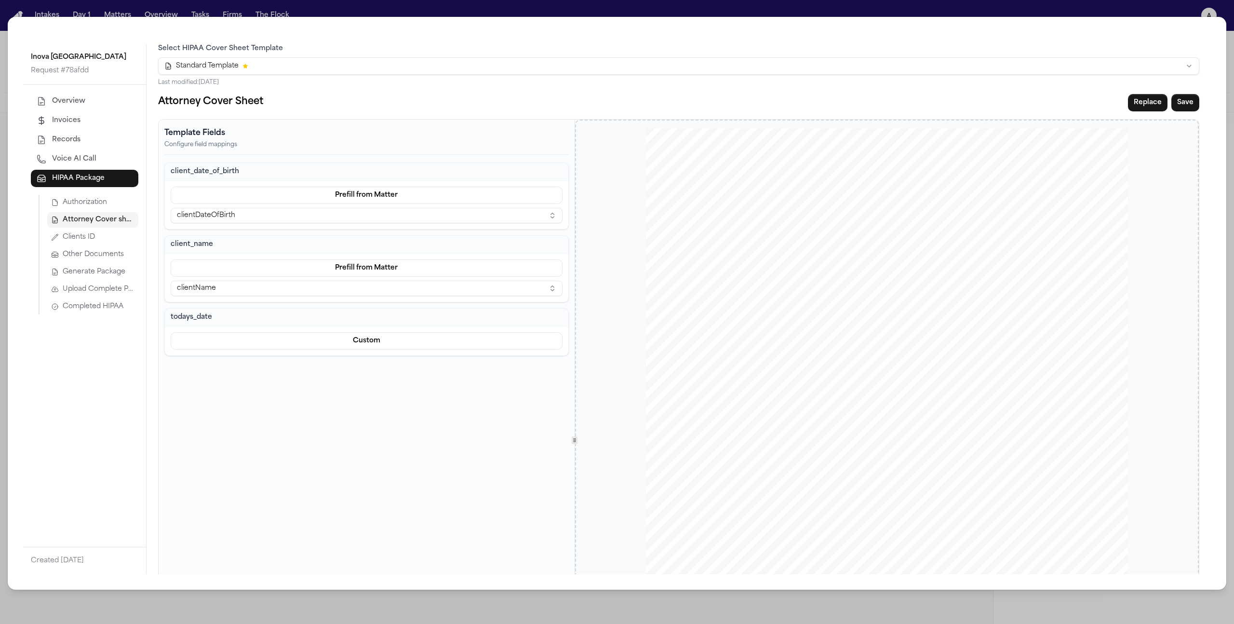
click at [353, 62] on html "Intakes Day 1 Matters Overview Tasks Firms The Flock a Mystic Mo Finch Firm Typ…" at bounding box center [617, 312] width 1234 height 624
click at [109, 236] on button "Clients ID" at bounding box center [92, 236] width 91 height 15
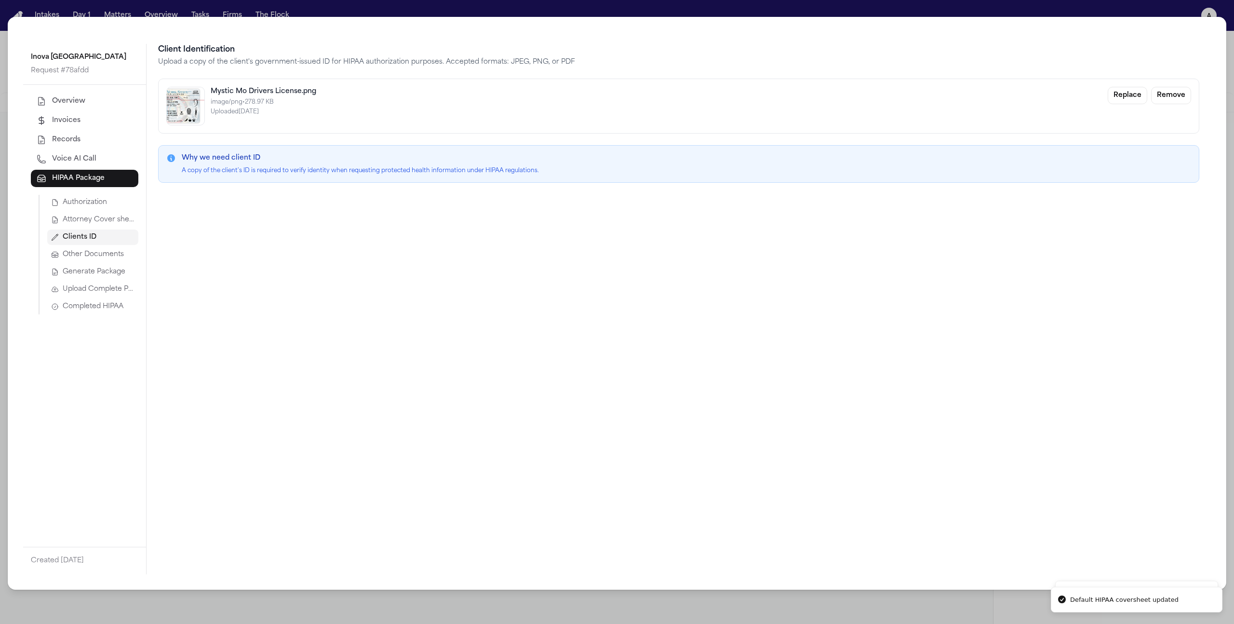
click at [111, 222] on span "Attorney Cover sheet" at bounding box center [99, 220] width 72 height 10
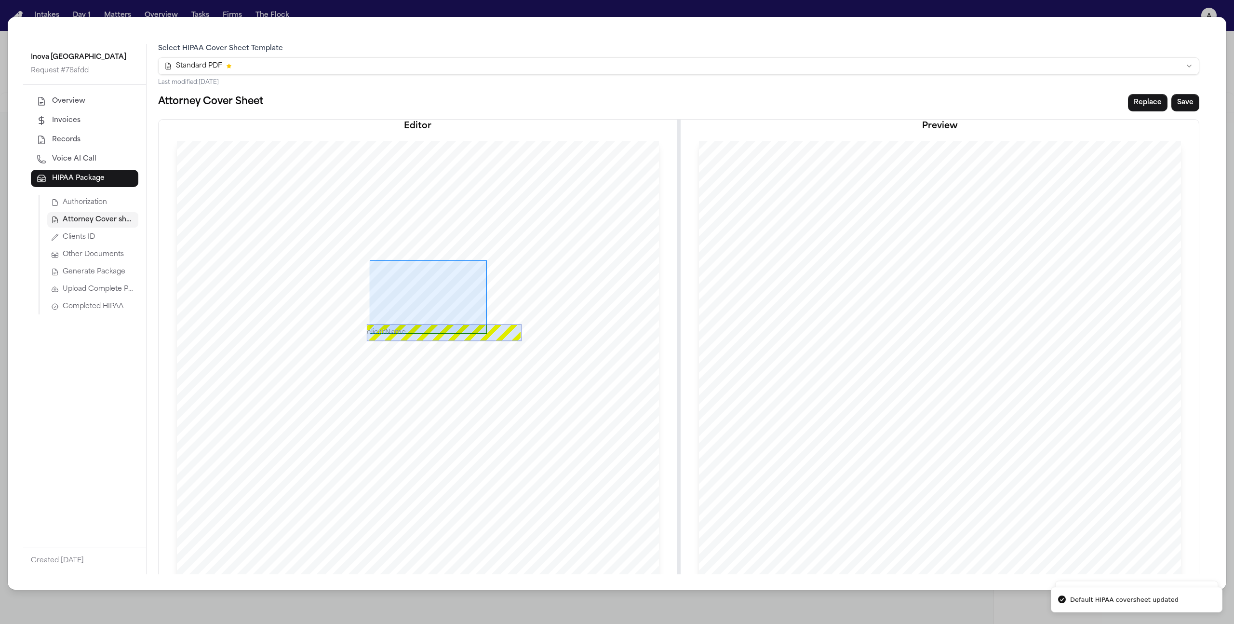
drag, startPoint x: 370, startPoint y: 260, endPoint x: 487, endPoint y: 333, distance: 138.5
click at [487, 333] on div at bounding box center [418, 453] width 482 height 624
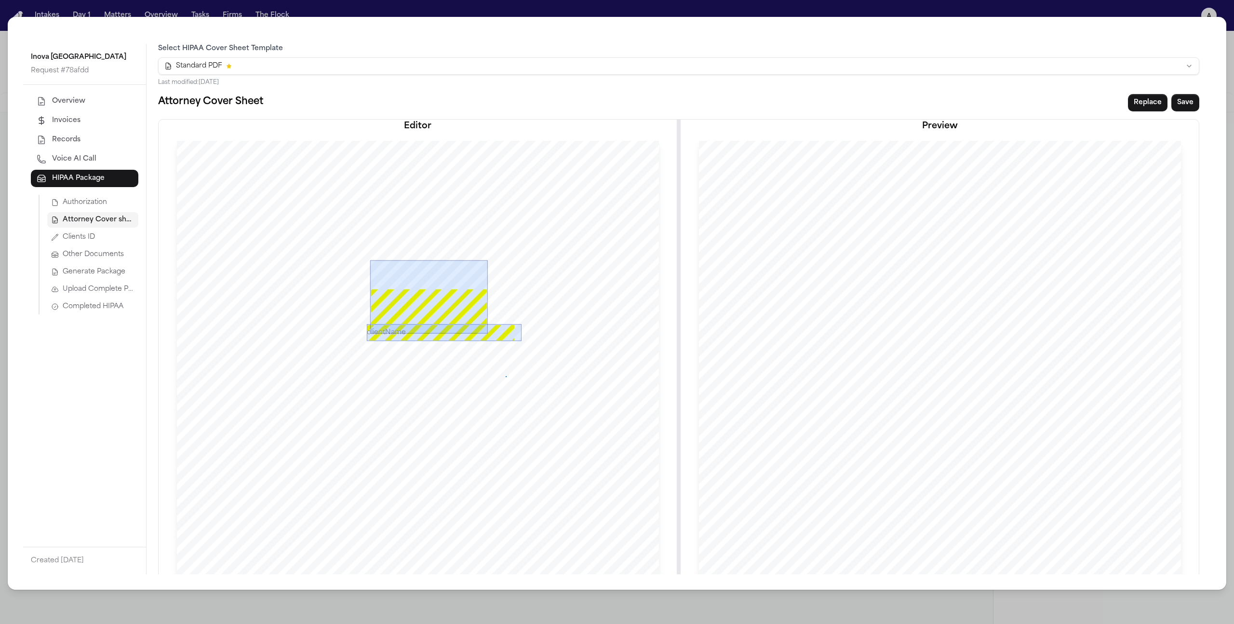
click at [505, 375] on div at bounding box center [418, 453] width 482 height 624
click at [466, 315] on div at bounding box center [429, 296] width 118 height 73
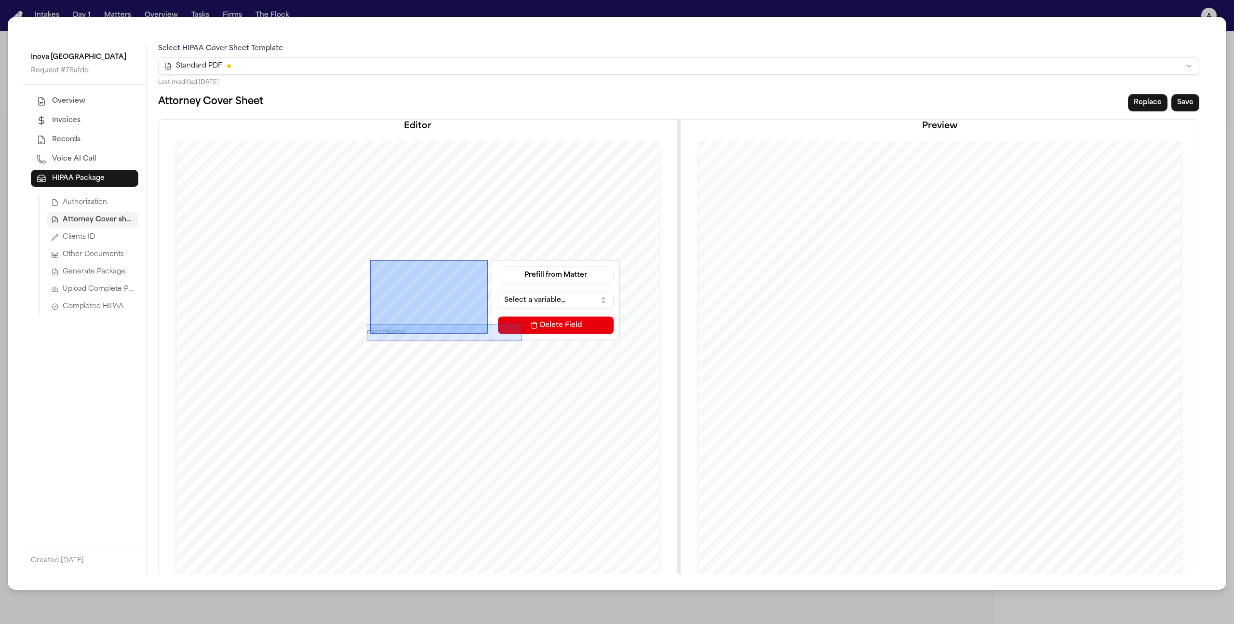
click at [543, 328] on button "Delete Field" at bounding box center [556, 324] width 116 height 17
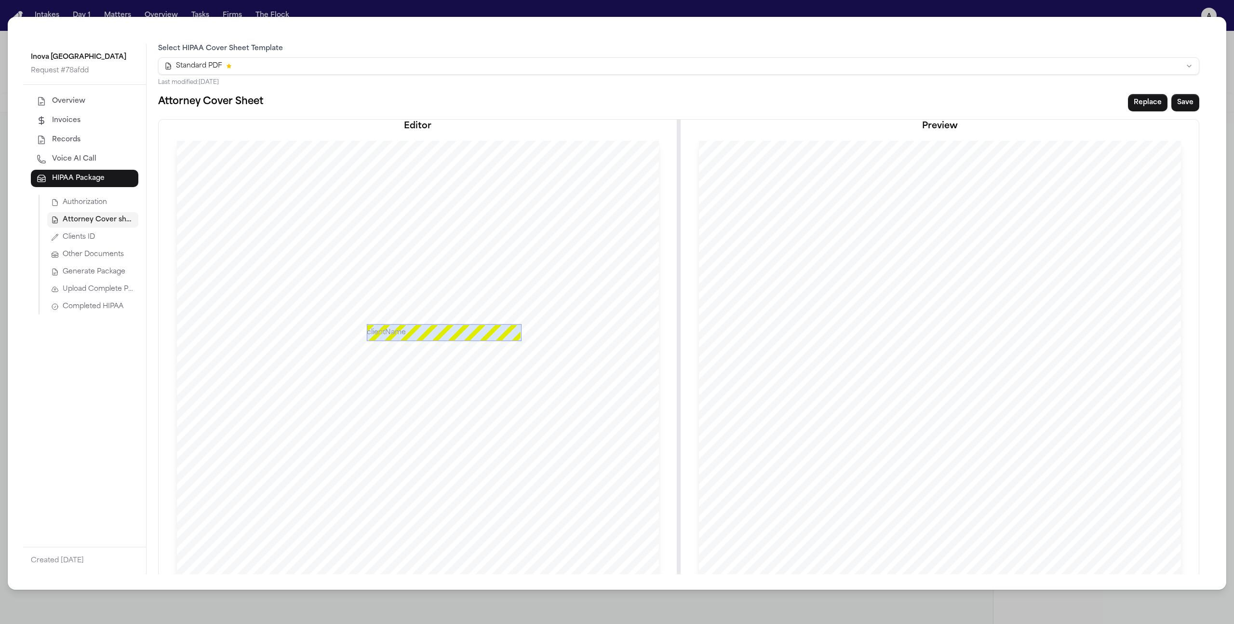
click at [91, 234] on span "Clients ID" at bounding box center [79, 237] width 32 height 10
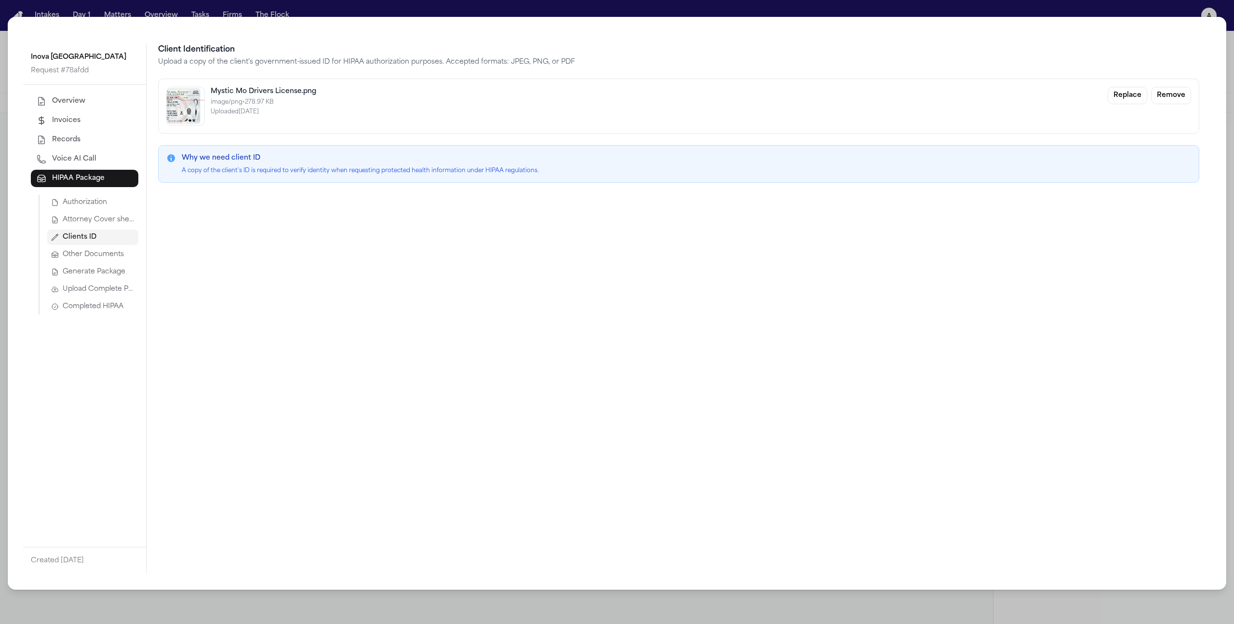
click at [94, 220] on span "Attorney Cover sheet" at bounding box center [99, 220] width 72 height 10
